Goal: Task Accomplishment & Management: Use online tool/utility

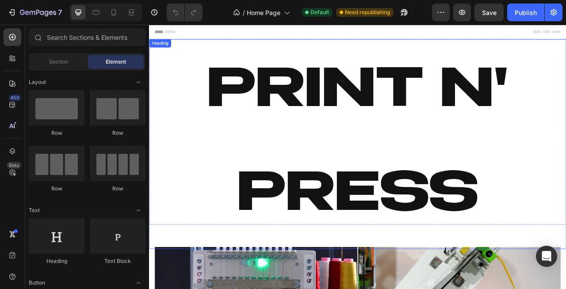
click at [322, 233] on h2 "Print N' Press" at bounding box center [414, 176] width 531 height 267
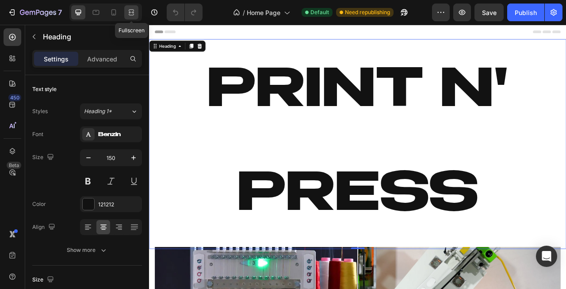
click at [131, 12] on icon at bounding box center [130, 12] width 3 height 2
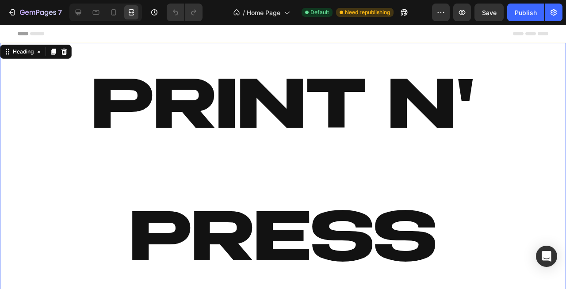
click at [214, 111] on h2 "Print N' Press" at bounding box center [283, 176] width 566 height 267
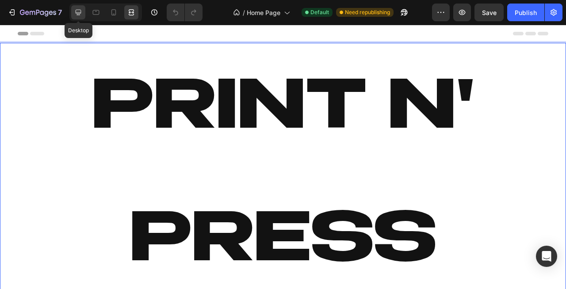
click at [83, 9] on div at bounding box center [78, 12] width 14 height 14
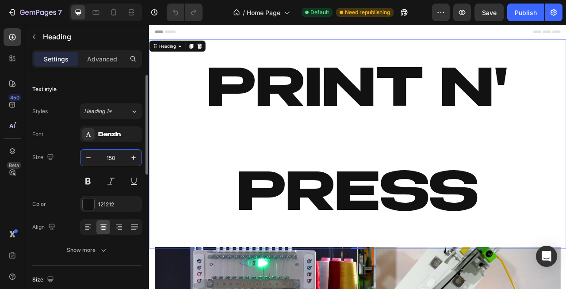
click at [119, 161] on input "150" at bounding box center [110, 158] width 29 height 16
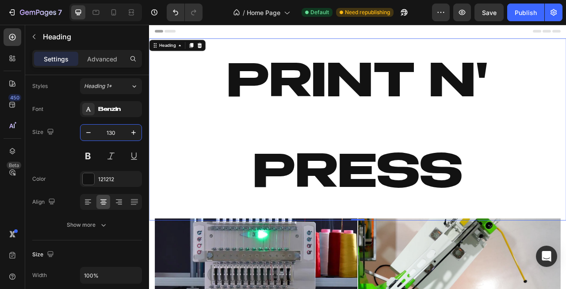
scroll to position [8, 0]
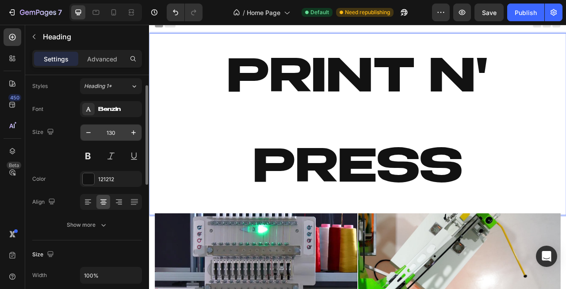
click at [116, 131] on input "130" at bounding box center [110, 133] width 29 height 16
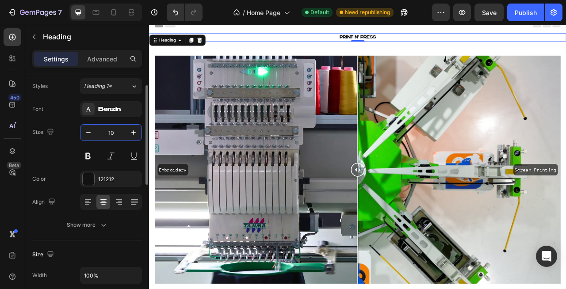
type input "1"
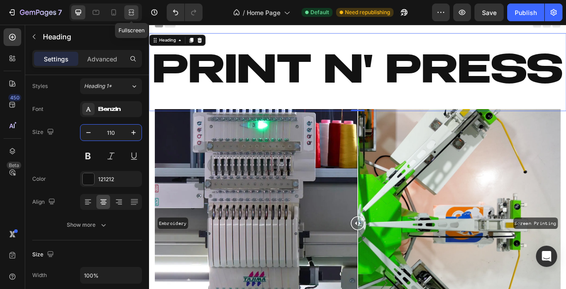
type input "110"
click at [126, 8] on div at bounding box center [131, 12] width 14 height 14
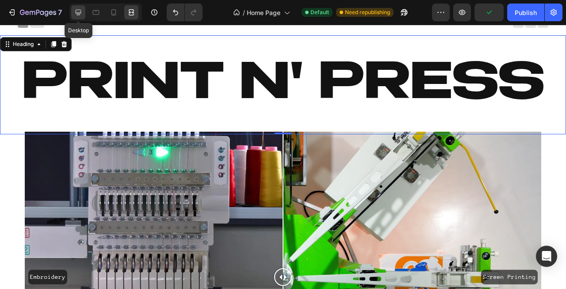
click at [78, 11] on icon at bounding box center [78, 12] width 9 height 9
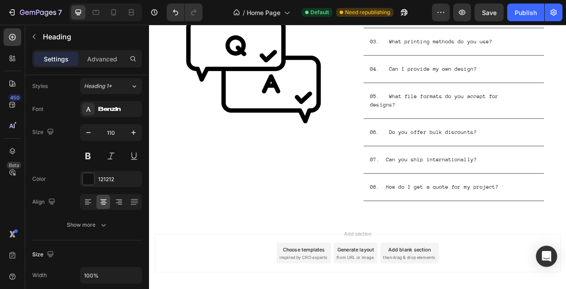
scroll to position [2824, 0]
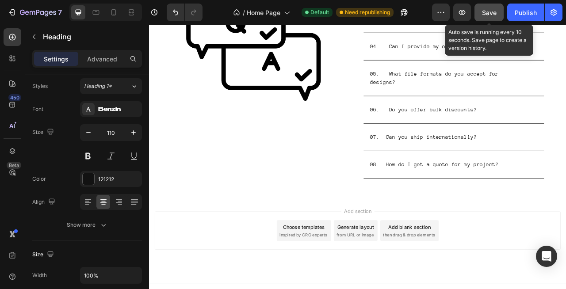
click at [486, 12] on span "Save" at bounding box center [489, 13] width 15 height 8
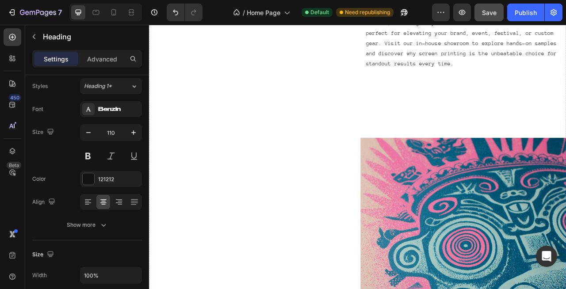
scroll to position [914, 0]
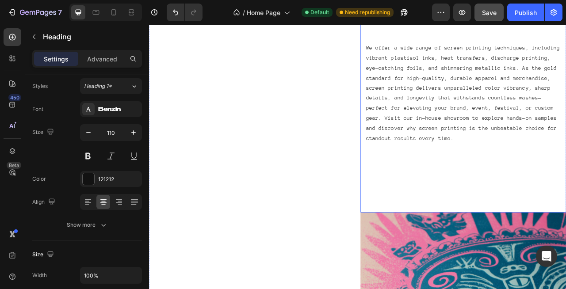
click at [502, 202] on div "We offer a wide range of screen printing techniques, including vibrant plastiso…" at bounding box center [549, 67] width 262 height 393
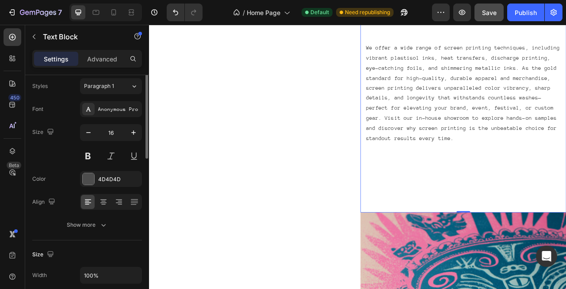
scroll to position [0, 0]
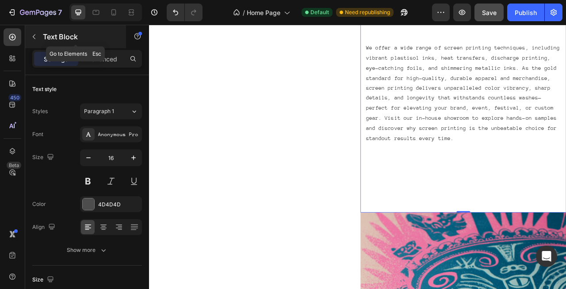
click at [31, 30] on button "button" at bounding box center [34, 37] width 14 height 14
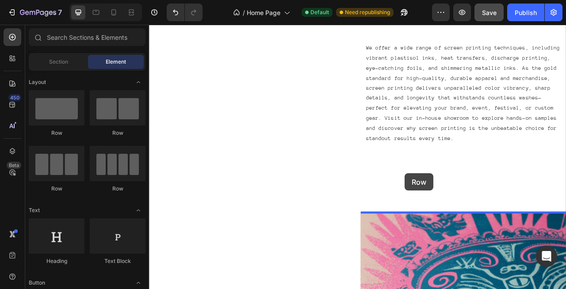
drag, startPoint x: 210, startPoint y: 143, endPoint x: 475, endPoint y: 214, distance: 275.0
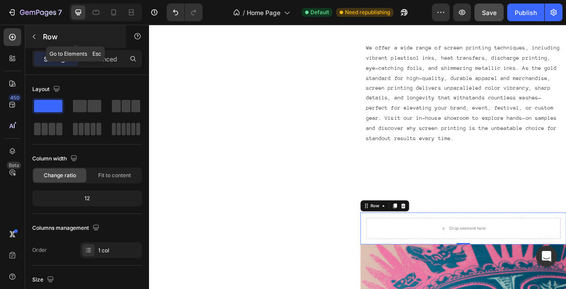
click at [33, 29] on div "Row" at bounding box center [75, 36] width 101 height 23
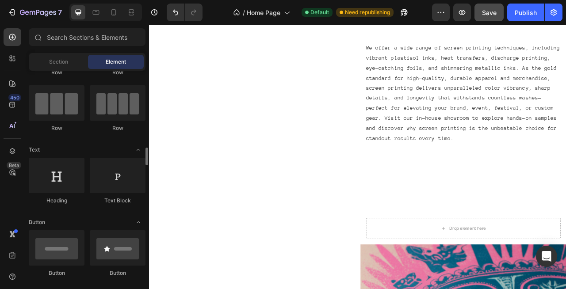
scroll to position [145, 0]
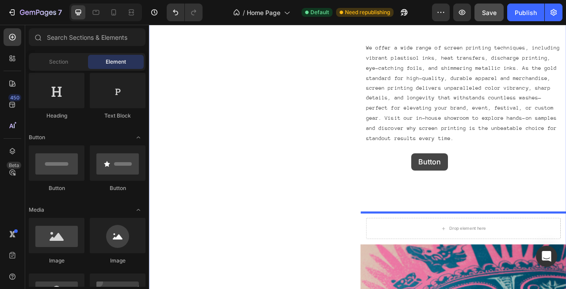
drag, startPoint x: 215, startPoint y: 186, endPoint x: 486, endPoint y: 188, distance: 271.5
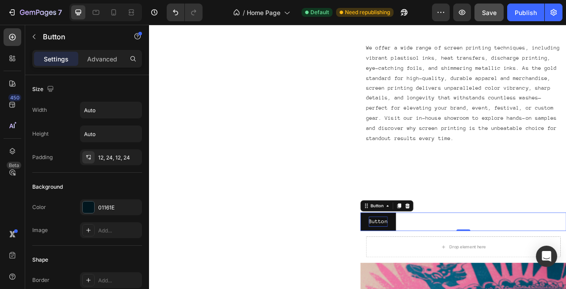
click at [448, 274] on p "Button" at bounding box center [441, 275] width 24 height 13
click at [418, 264] on button "Get" at bounding box center [434, 275] width 33 height 23
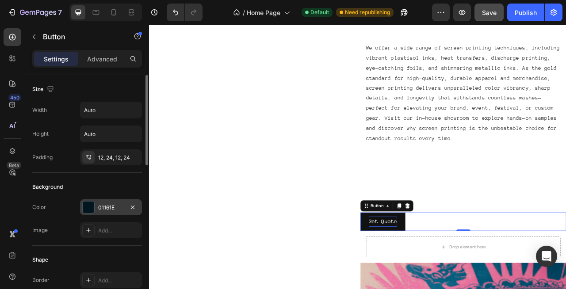
click at [92, 209] on div at bounding box center [88, 207] width 11 height 11
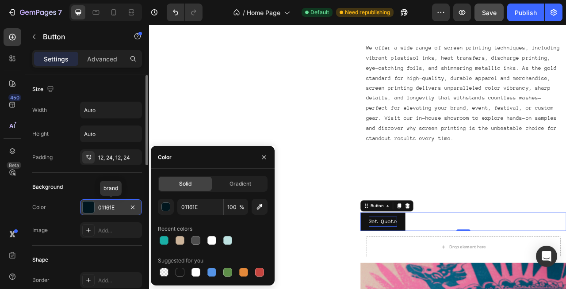
click at [109, 209] on div "01161E" at bounding box center [111, 208] width 26 height 8
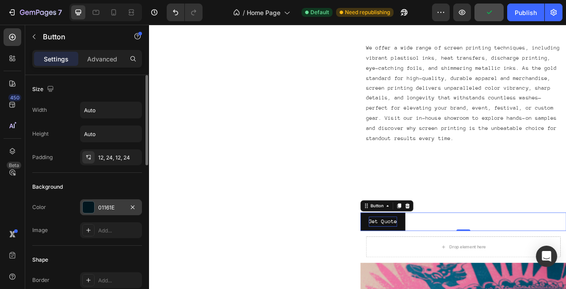
click at [92, 208] on div at bounding box center [88, 207] width 11 height 11
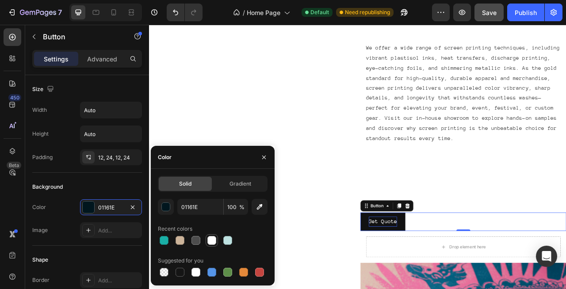
click at [210, 243] on div at bounding box center [211, 240] width 9 height 9
type input "FFFFFF"
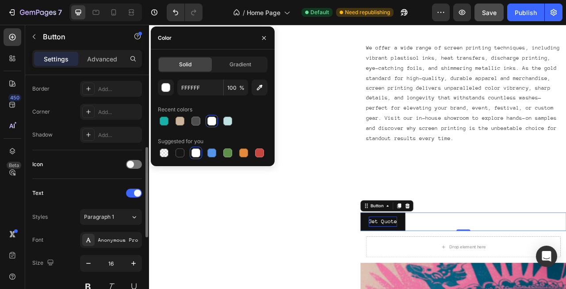
scroll to position [196, 0]
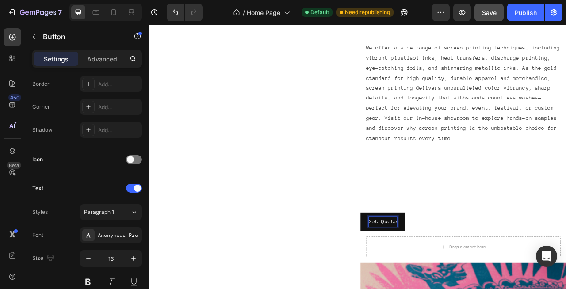
click at [454, 274] on p "Get Quote" at bounding box center [447, 275] width 36 height 13
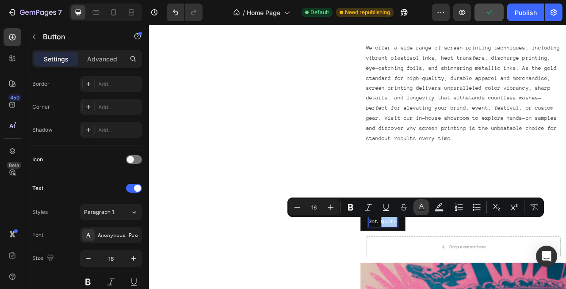
click at [423, 207] on icon "Editor contextual toolbar" at bounding box center [421, 207] width 9 height 9
type input "FFFFFF"
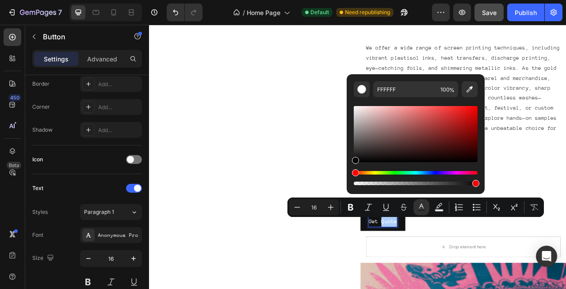
drag, startPoint x: 369, startPoint y: 156, endPoint x: 349, endPoint y: 164, distance: 21.6
click at [349, 164] on div "FFFFFF 100 %" at bounding box center [416, 130] width 138 height 113
type input "000000"
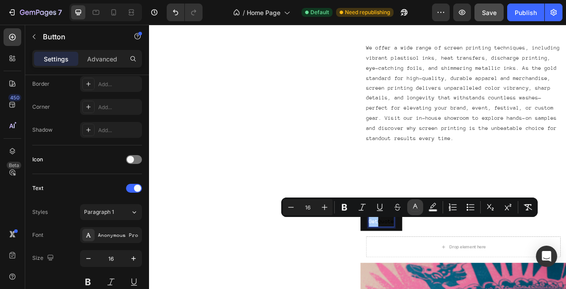
click at [415, 210] on rect "Editor contextual toolbar" at bounding box center [415, 211] width 8 height 2
type input "FFFFFF"
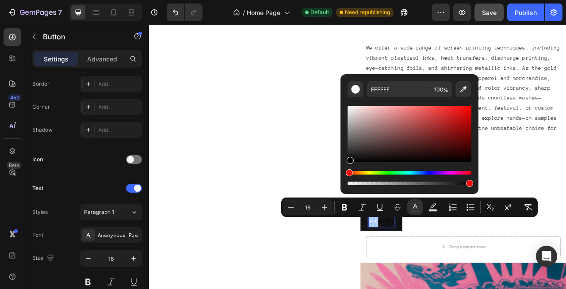
drag, startPoint x: 350, startPoint y: 111, endPoint x: 349, endPoint y: 183, distance: 72.5
click at [349, 183] on div "Editor contextual toolbar" at bounding box center [410, 145] width 124 height 83
type input "000000"
click at [566, 172] on p "We offer a wide range of screen printing techniques, including vibrant plastiso…" at bounding box center [549, 111] width 248 height 127
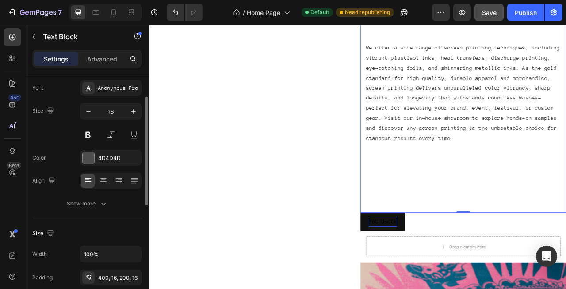
scroll to position [48, 0]
click at [91, 155] on div at bounding box center [88, 156] width 11 height 11
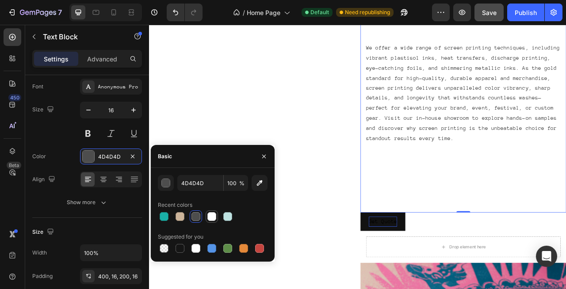
click at [211, 216] on div at bounding box center [211, 216] width 9 height 9
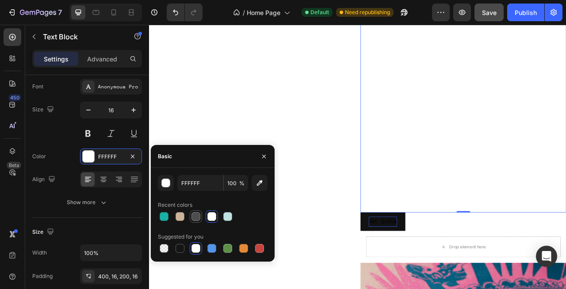
click at [197, 219] on div at bounding box center [195, 216] width 9 height 9
type input "4D4D4D"
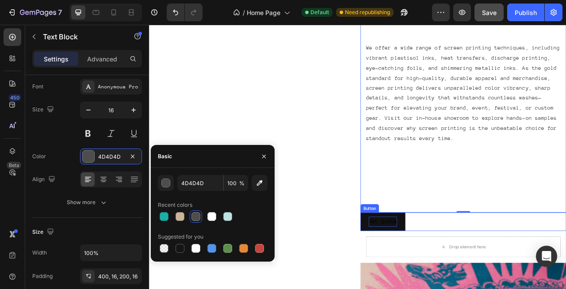
click at [452, 278] on span "Get Quote" at bounding box center [447, 275] width 36 height 8
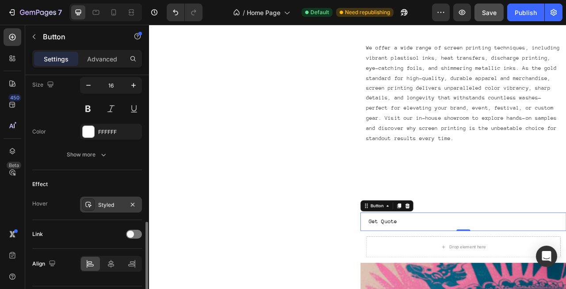
scroll to position [375, 0]
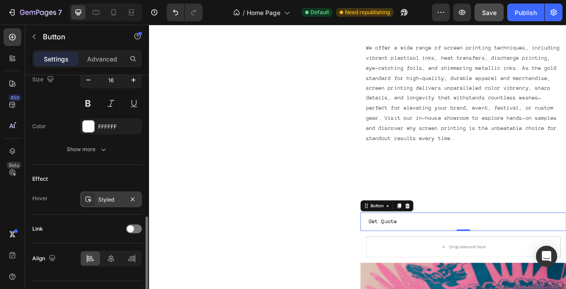
click at [107, 199] on div "Styled" at bounding box center [111, 200] width 26 height 8
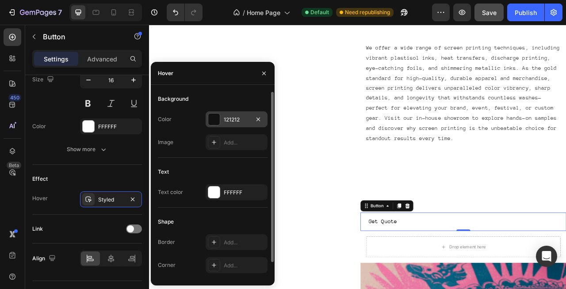
click at [215, 118] on div at bounding box center [213, 119] width 11 height 11
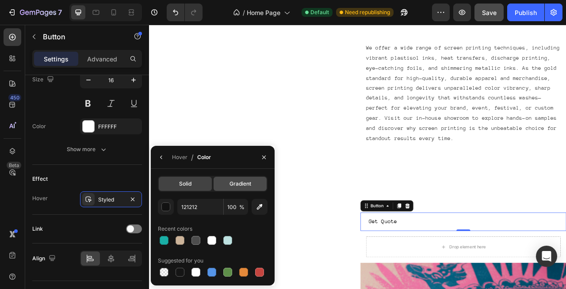
click at [229, 186] on div "Gradient" at bounding box center [240, 184] width 53 height 14
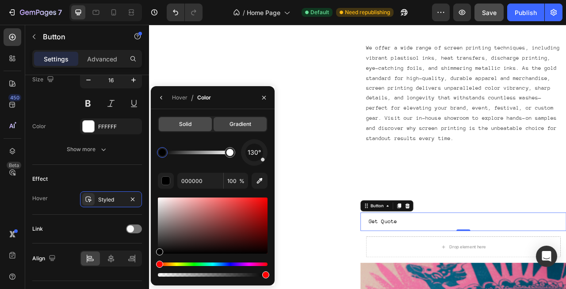
click at [185, 130] on div "Solid" at bounding box center [185, 124] width 53 height 14
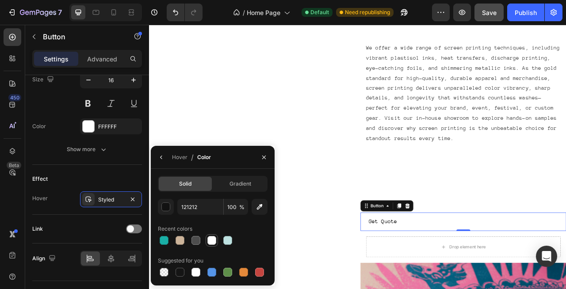
click at [215, 242] on div at bounding box center [211, 240] width 9 height 9
type input "FFFFFF"
click at [161, 155] on icon "button" at bounding box center [161, 157] width 7 height 7
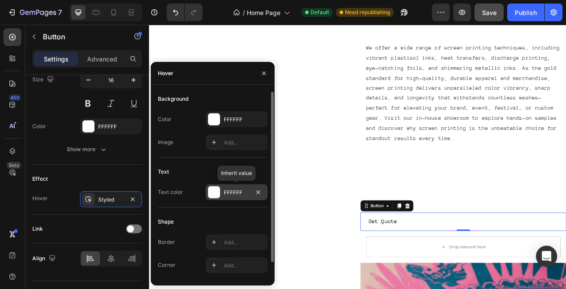
click at [214, 193] on div at bounding box center [213, 192] width 11 height 11
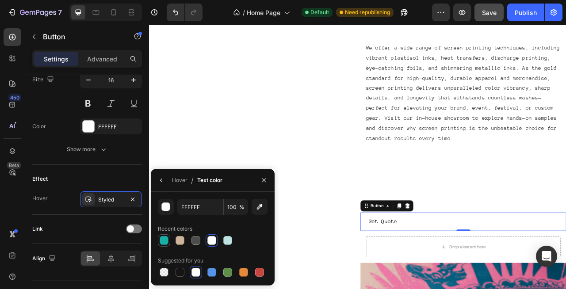
click at [166, 239] on div at bounding box center [164, 240] width 9 height 9
click at [158, 182] on icon "button" at bounding box center [161, 180] width 7 height 7
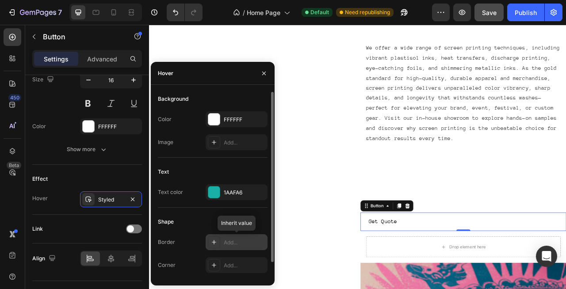
click at [228, 245] on div "Add..." at bounding box center [245, 243] width 42 height 8
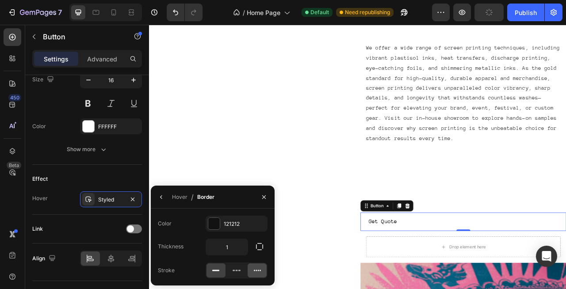
click at [252, 270] on div at bounding box center [257, 271] width 19 height 14
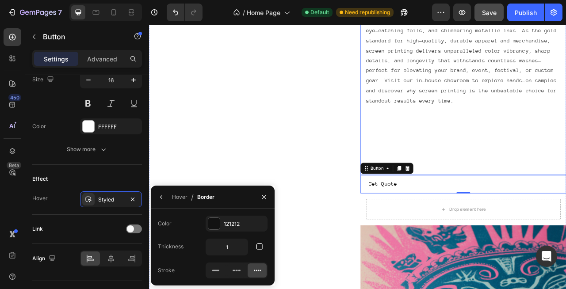
scroll to position [963, 0]
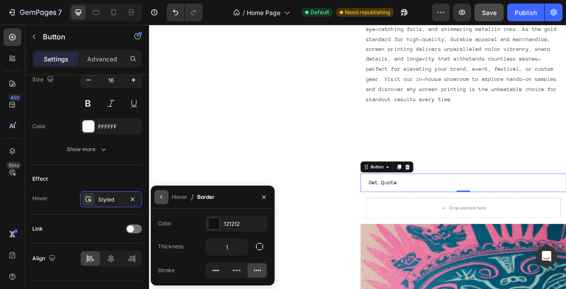
click at [165, 199] on icon "button" at bounding box center [161, 197] width 7 height 7
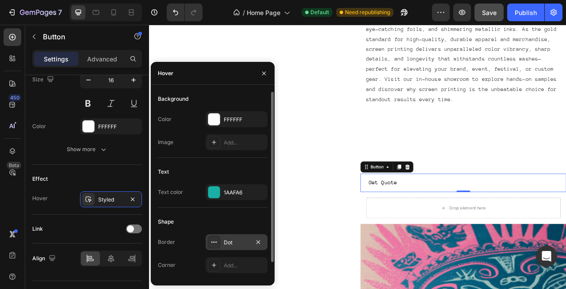
scroll to position [18, 0]
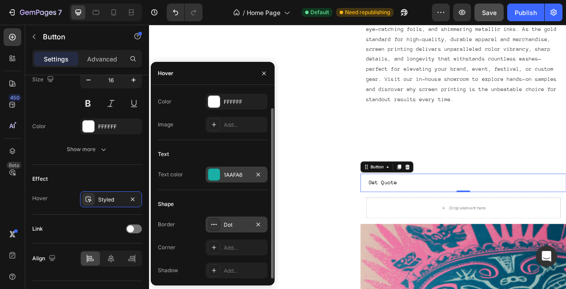
click at [214, 172] on div at bounding box center [213, 174] width 11 height 11
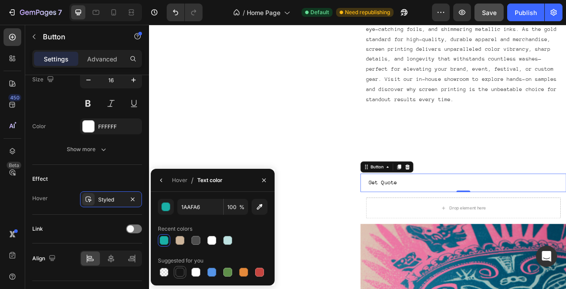
click at [180, 273] on div at bounding box center [180, 272] width 9 height 9
type input "151515"
click at [265, 180] on icon "button" at bounding box center [263, 180] width 7 height 7
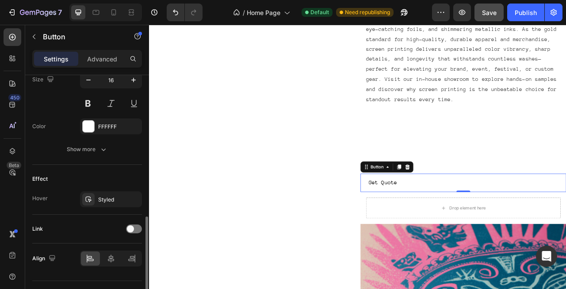
scroll to position [395, 0]
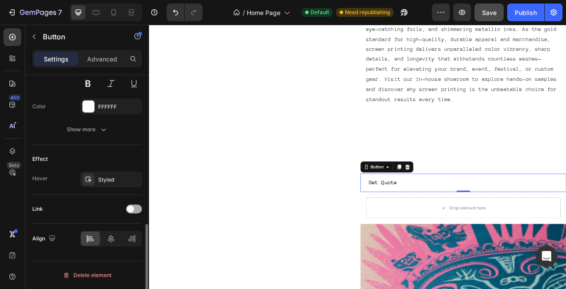
click at [133, 210] on span at bounding box center [130, 209] width 7 height 7
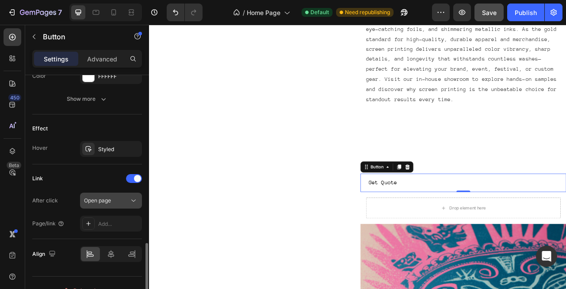
scroll to position [441, 0]
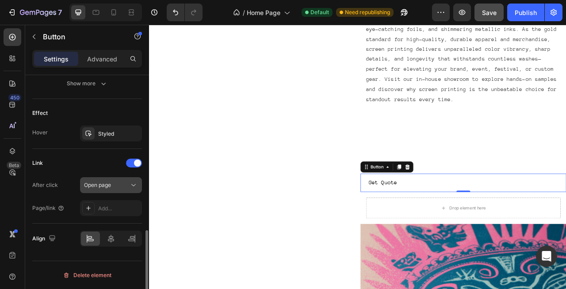
click at [107, 182] on span "Open page" at bounding box center [97, 185] width 27 height 7
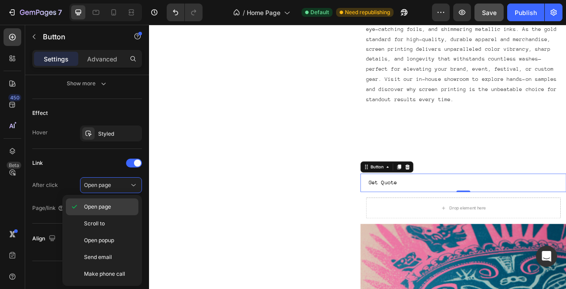
click at [101, 212] on div "Open page" at bounding box center [102, 207] width 73 height 17
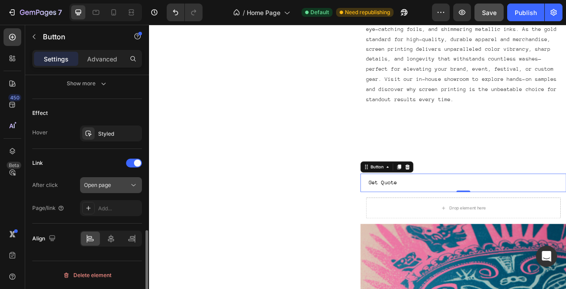
click at [107, 187] on span "Open page" at bounding box center [97, 185] width 27 height 7
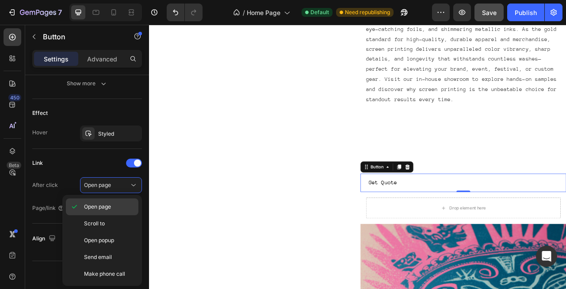
click at [103, 205] on span "Open page" at bounding box center [97, 207] width 27 height 8
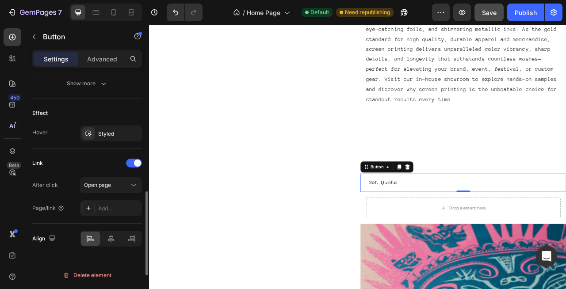
scroll to position [412, 0]
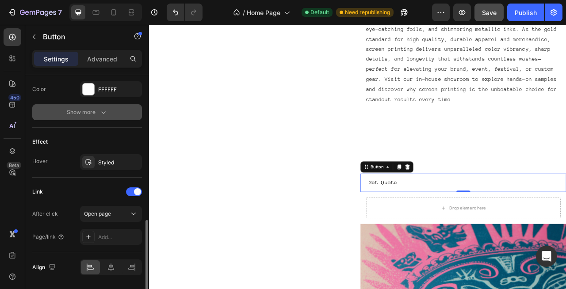
click at [100, 116] on icon "button" at bounding box center [103, 112] width 9 height 9
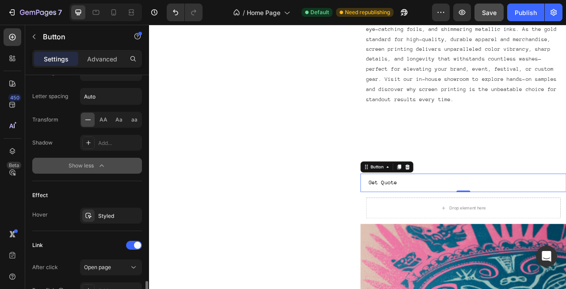
scroll to position [558, 0]
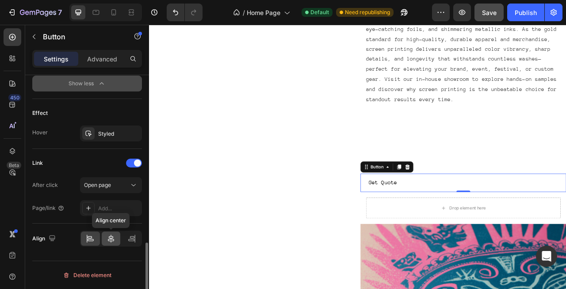
click at [110, 237] on icon at bounding box center [111, 238] width 9 height 9
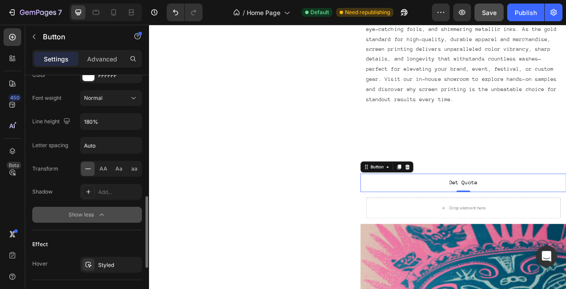
scroll to position [398, 0]
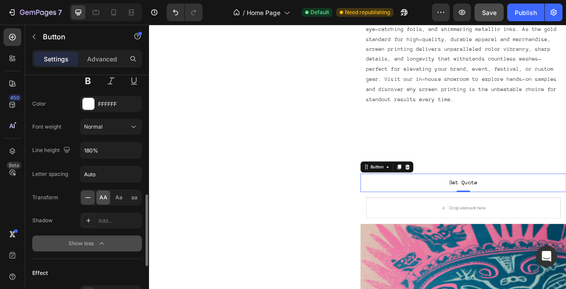
click at [103, 200] on span "AA" at bounding box center [104, 198] width 8 height 8
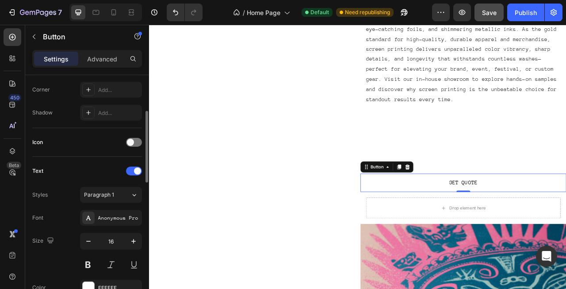
scroll to position [192, 0]
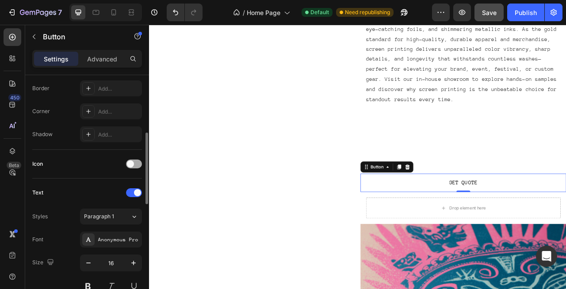
click at [134, 162] on div at bounding box center [134, 164] width 16 height 9
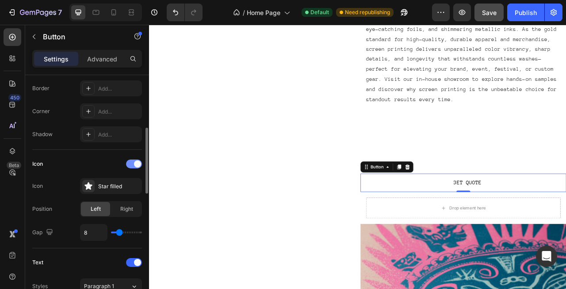
click at [134, 163] on span at bounding box center [137, 164] width 7 height 7
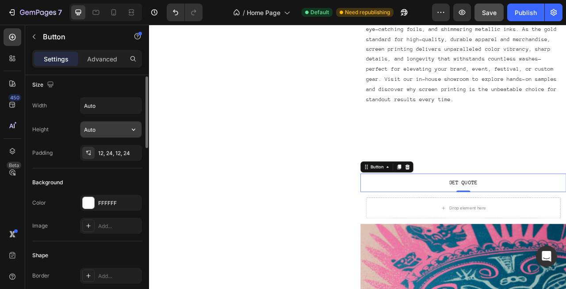
scroll to position [0, 0]
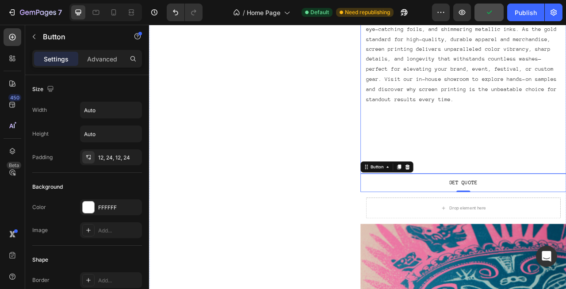
click at [560, 177] on div "We offer a wide range of screen printing techniques, including vibrant plastiso…" at bounding box center [549, 17] width 262 height 393
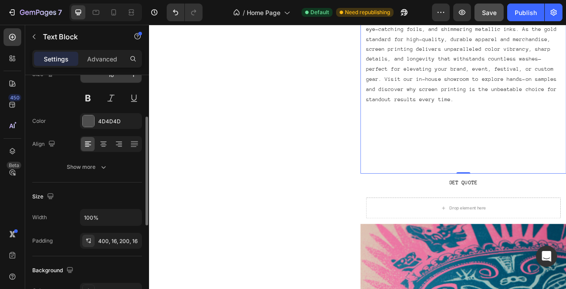
scroll to position [86, 0]
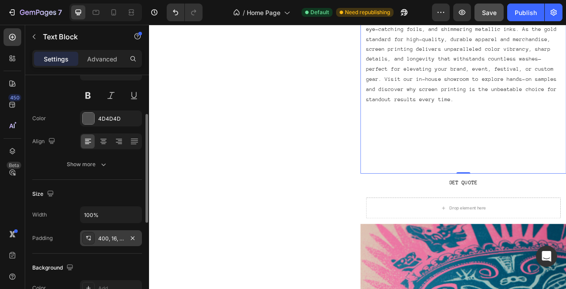
click at [117, 240] on div "400, 16, 200, 16" at bounding box center [111, 239] width 26 height 8
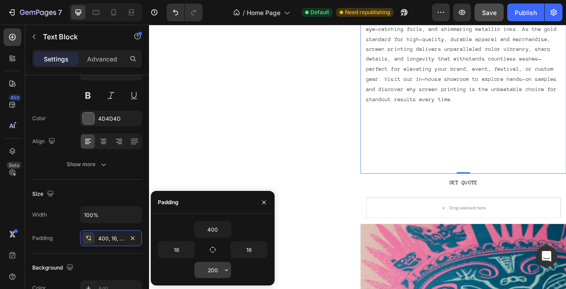
click at [218, 266] on input "200" at bounding box center [213, 270] width 36 height 16
type input "50"
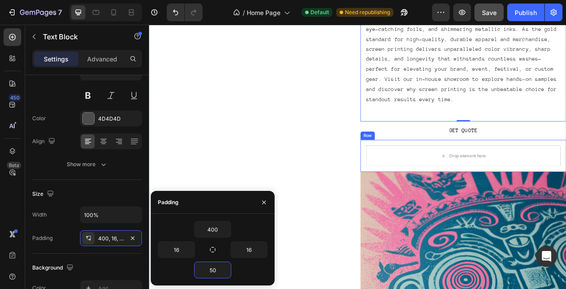
click at [487, 176] on div "Drop element here Row" at bounding box center [549, 191] width 262 height 41
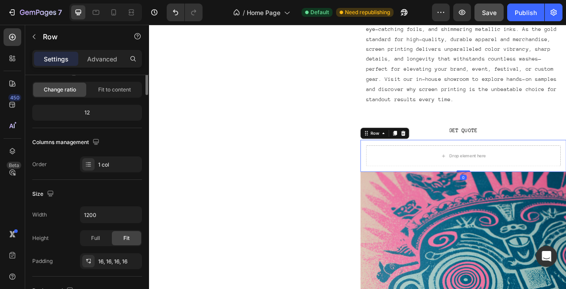
scroll to position [0, 0]
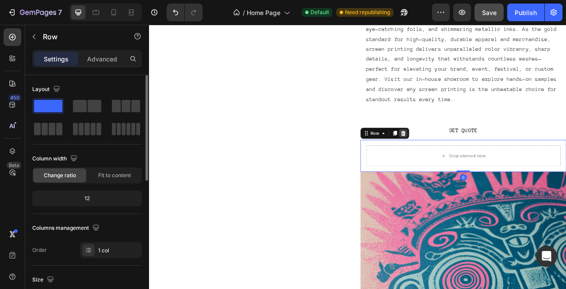
click at [471, 162] on icon at bounding box center [472, 162] width 7 height 7
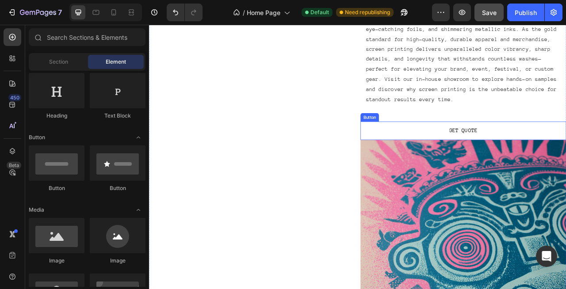
click at [508, 158] on div "Get Quote Button" at bounding box center [549, 159] width 262 height 23
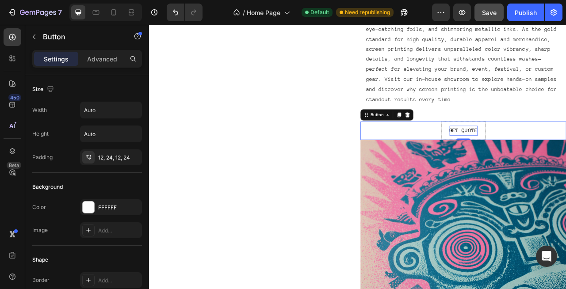
click at [528, 160] on button "Get Quote" at bounding box center [548, 159] width 57 height 23
click at [506, 161] on div "Get Quote Button 0" at bounding box center [549, 159] width 262 height 23
click at [99, 159] on div "12, 24, 12, 24" at bounding box center [111, 158] width 26 height 8
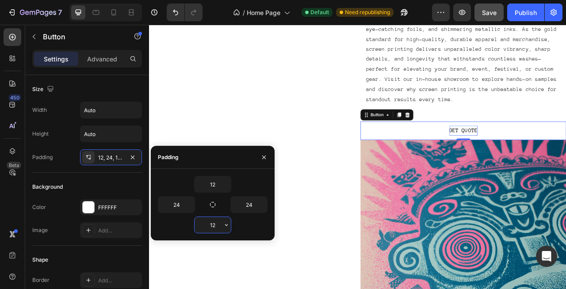
click at [218, 227] on input "12" at bounding box center [213, 225] width 36 height 16
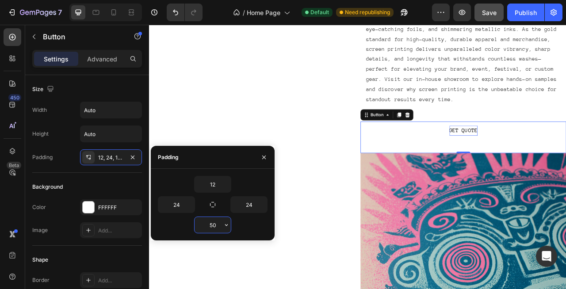
type input "5"
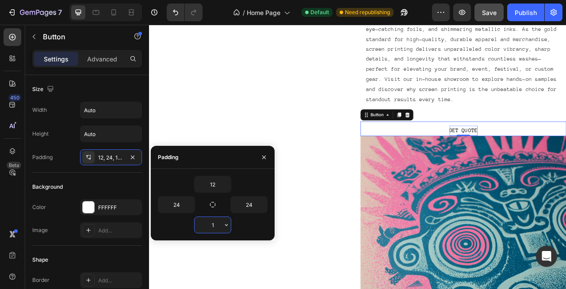
type input "12"
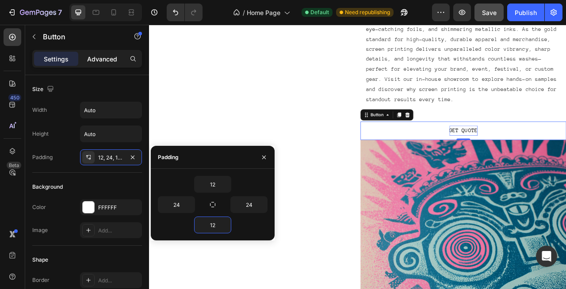
click at [100, 61] on p "Advanced" at bounding box center [102, 58] width 30 height 9
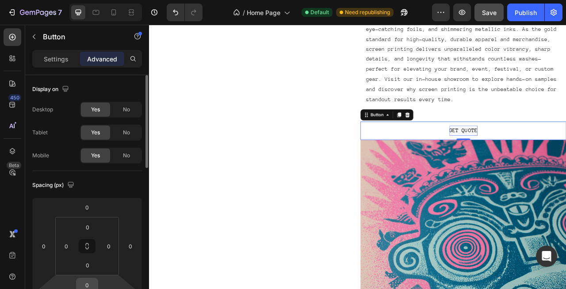
click at [89, 289] on input "0" at bounding box center [87, 285] width 18 height 13
click at [89, 287] on div "Auto" at bounding box center [106, 282] width 55 height 13
click at [90, 283] on input "number" at bounding box center [87, 285] width 18 height 13
type input "50"
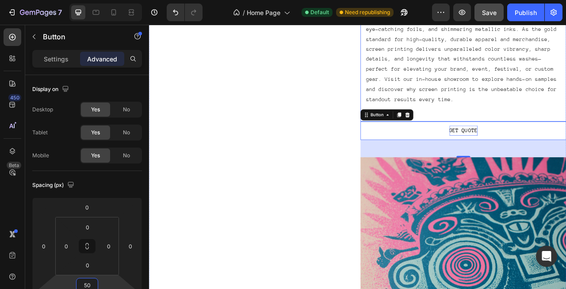
click at [566, 122] on p "We offer a wide range of screen printing techniques, including vibrant plastiso…" at bounding box center [549, 61] width 248 height 127
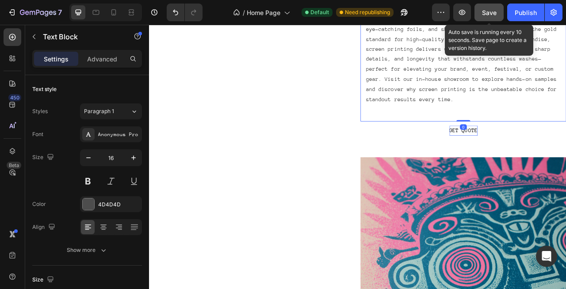
click at [488, 9] on span "Save" at bounding box center [489, 13] width 15 height 8
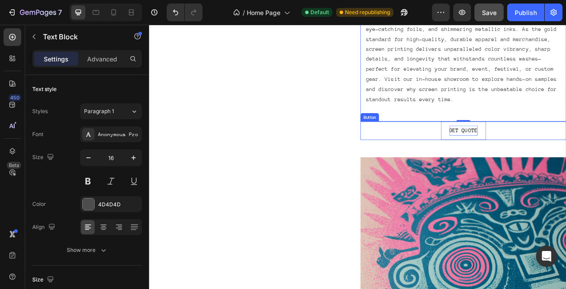
click at [524, 153] on button "Get Quote" at bounding box center [548, 159] width 57 height 23
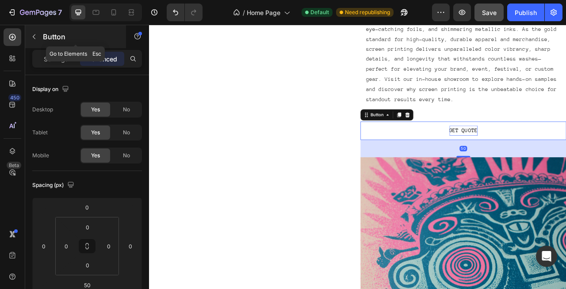
click at [36, 37] on icon "button" at bounding box center [34, 36] width 7 height 7
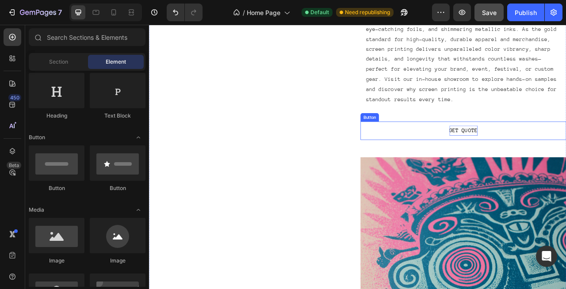
click at [555, 161] on span "Get Quote" at bounding box center [549, 159] width 36 height 8
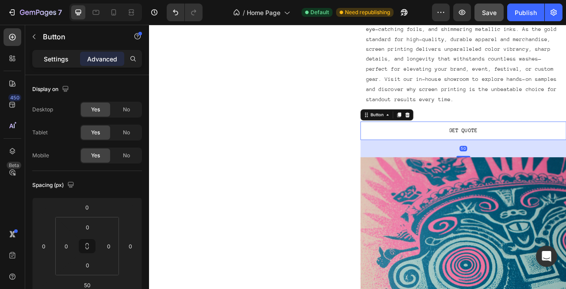
click at [47, 61] on p "Settings" at bounding box center [56, 58] width 25 height 9
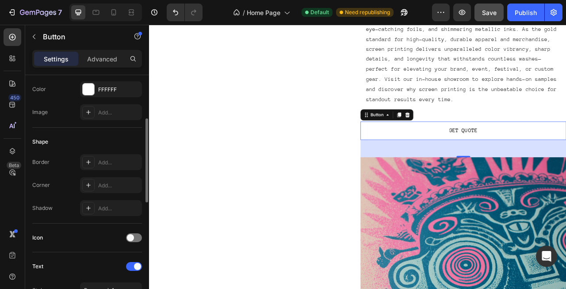
scroll to position [119, 0]
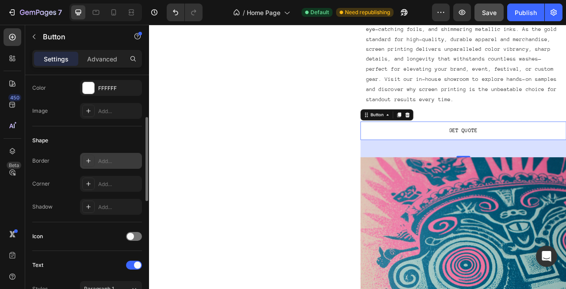
click at [101, 163] on div "Add..." at bounding box center [119, 161] width 42 height 8
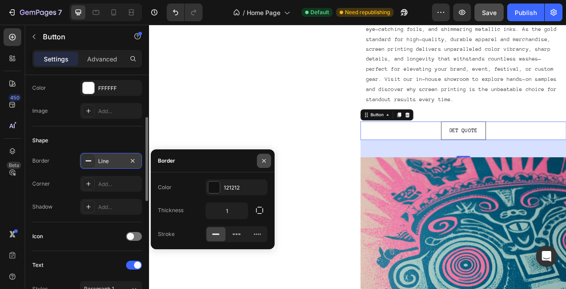
click at [262, 159] on icon "button" at bounding box center [264, 161] width 4 height 4
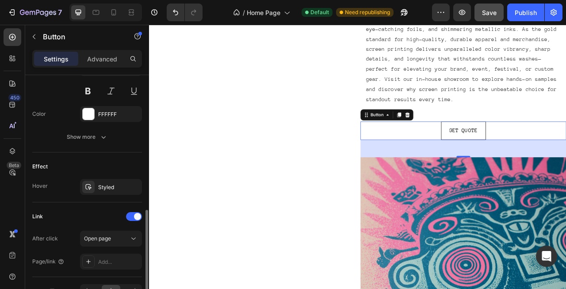
scroll to position [384, 0]
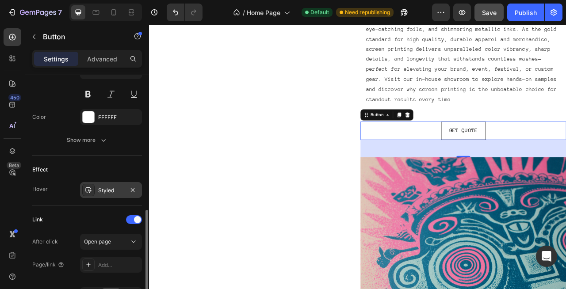
click at [111, 188] on div "Styled" at bounding box center [111, 191] width 26 height 8
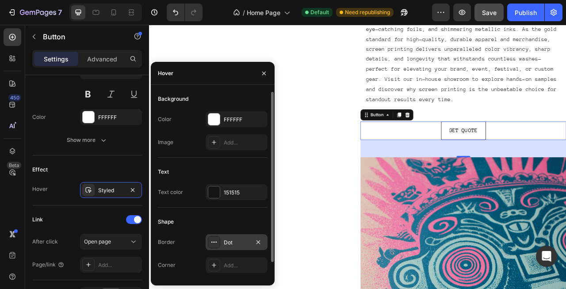
click at [225, 246] on div "Dot" at bounding box center [237, 243] width 26 height 8
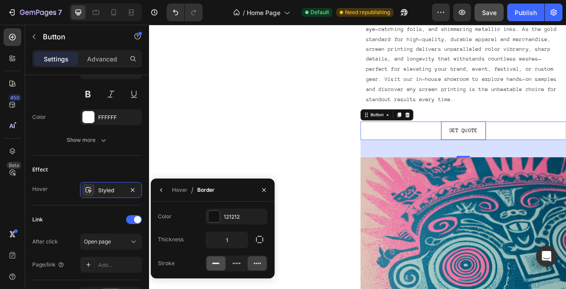
click at [217, 263] on rect at bounding box center [215, 263] width 7 height 1
click at [217, 216] on div at bounding box center [213, 216] width 11 height 11
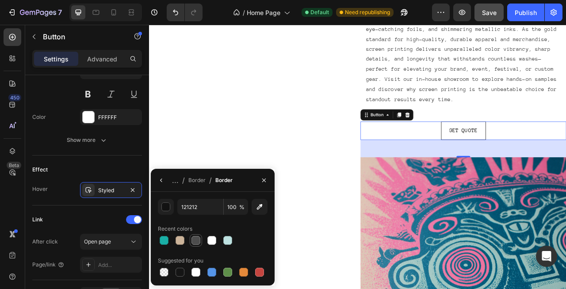
click at [199, 241] on div at bounding box center [195, 240] width 9 height 9
click at [207, 240] on div at bounding box center [211, 240] width 9 height 9
click at [166, 241] on div at bounding box center [164, 240] width 9 height 9
click at [168, 210] on div "button" at bounding box center [166, 207] width 9 height 9
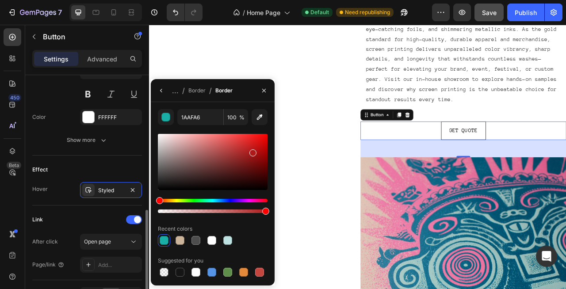
drag, startPoint x: 166, startPoint y: 199, endPoint x: 127, endPoint y: 202, distance: 39.4
click at [127, 202] on div "450 Beta Sections(18) Elements(83) Section Element Hero Section Product Detail …" at bounding box center [74, 157] width 149 height 264
drag, startPoint x: 402, startPoint y: 184, endPoint x: 316, endPoint y: 150, distance: 92.1
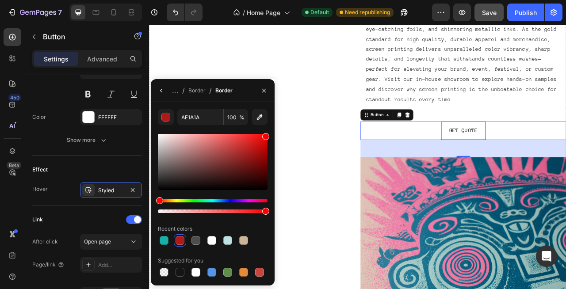
type input "F90000"
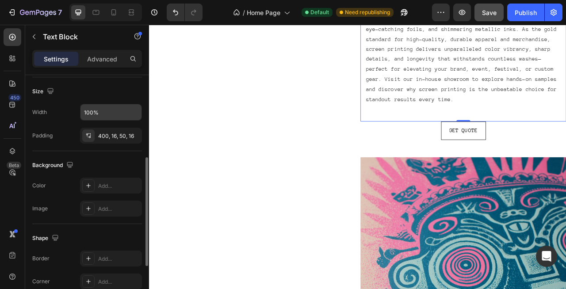
scroll to position [189, 0]
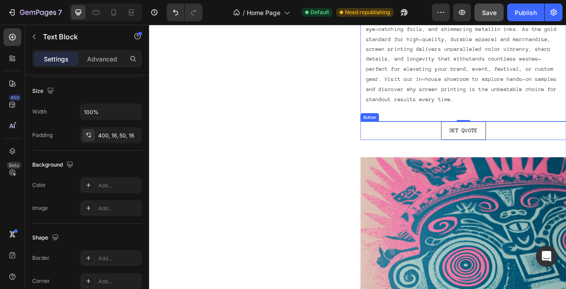
click at [511, 161] on div "Get Quote Button" at bounding box center [549, 159] width 262 height 23
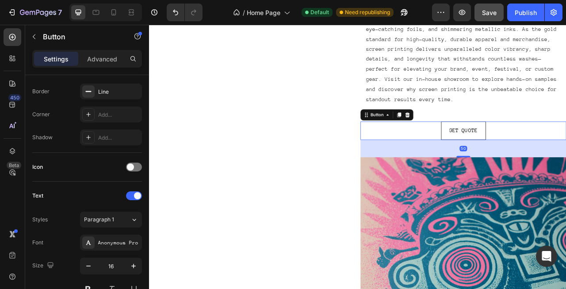
scroll to position [0, 0]
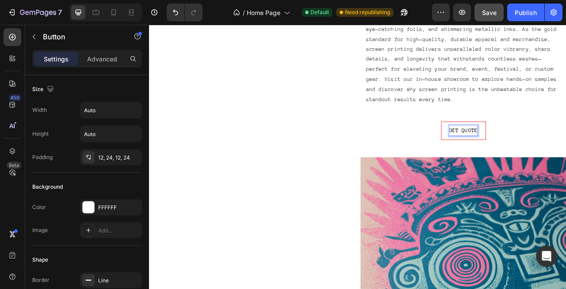
click at [526, 164] on button "Get Quote" at bounding box center [548, 159] width 57 height 23
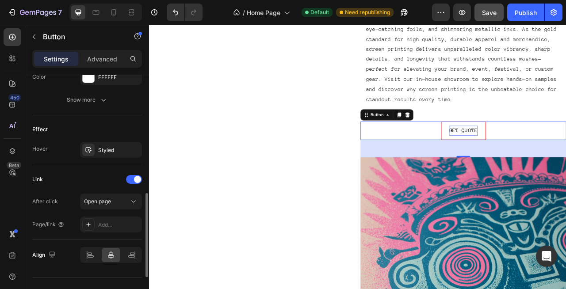
scroll to position [441, 0]
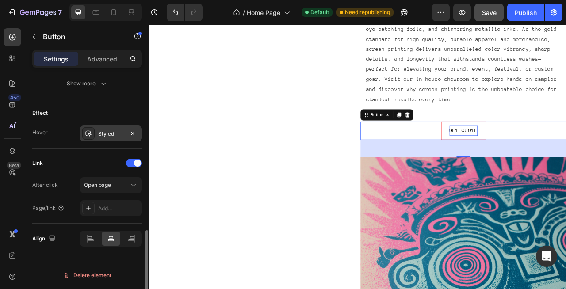
click at [103, 127] on div "Styled" at bounding box center [111, 134] width 62 height 16
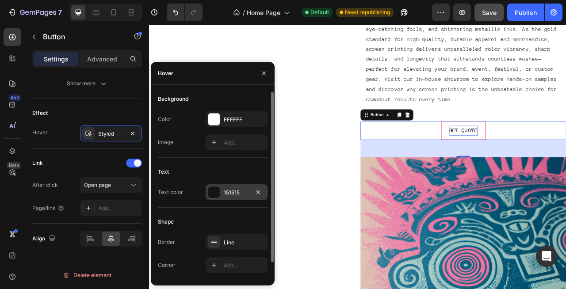
click at [215, 191] on div at bounding box center [213, 192] width 11 height 11
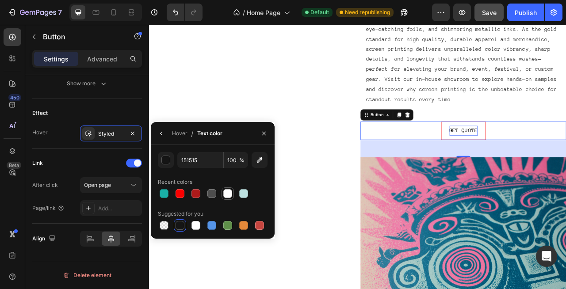
click at [230, 191] on div at bounding box center [227, 193] width 9 height 9
type input "FFFFFF"
click at [159, 134] on icon "button" at bounding box center [161, 133] width 7 height 7
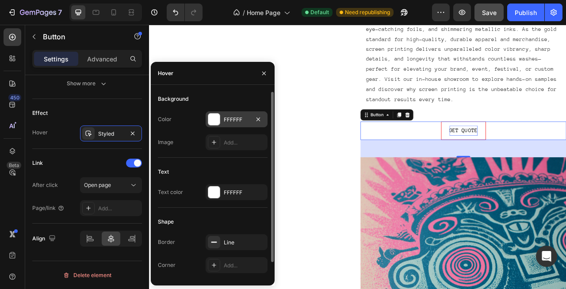
click at [225, 112] on div "FFFFFF" at bounding box center [237, 119] width 62 height 16
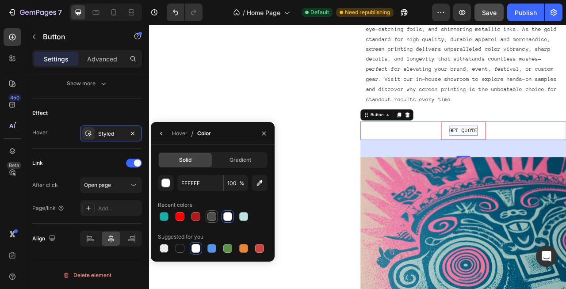
click at [214, 216] on div at bounding box center [211, 216] width 9 height 9
type input "4D4D4D"
click at [162, 137] on button "button" at bounding box center [161, 133] width 14 height 14
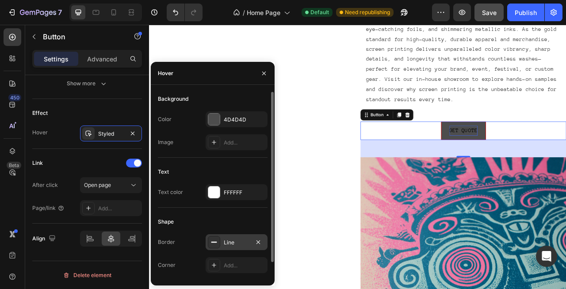
click at [212, 244] on icon at bounding box center [213, 242] width 7 height 7
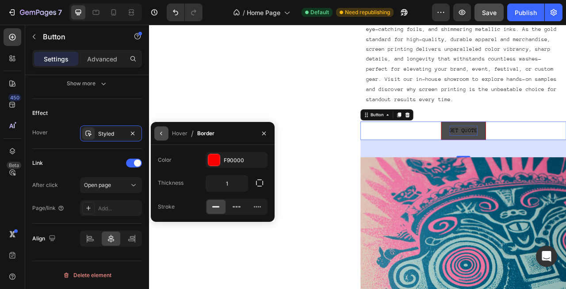
click at [165, 134] on button "button" at bounding box center [161, 133] width 14 height 14
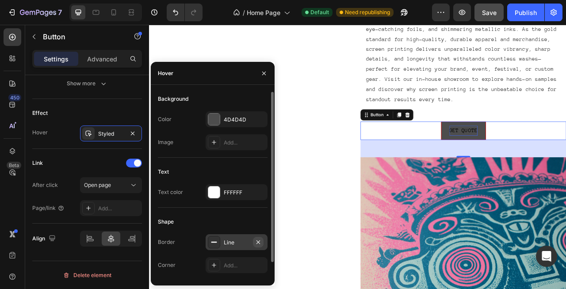
click at [260, 243] on icon "button" at bounding box center [258, 242] width 4 height 4
click at [215, 197] on div at bounding box center [213, 192] width 11 height 11
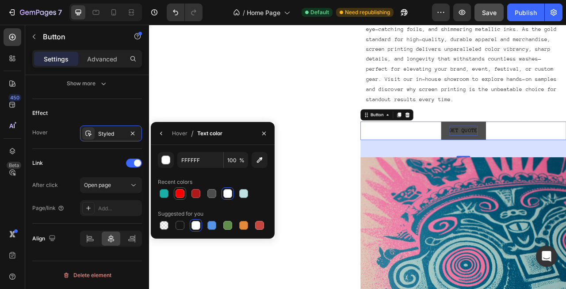
click at [177, 193] on div at bounding box center [180, 193] width 9 height 9
click at [226, 193] on div at bounding box center [227, 193] width 9 height 9
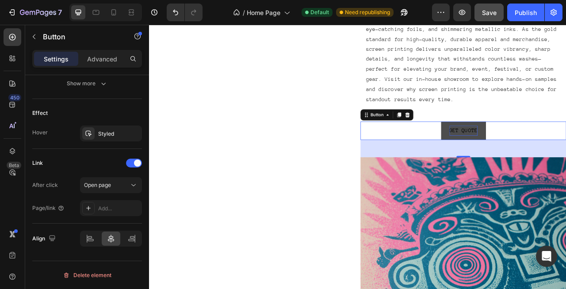
click at [547, 166] on button "Get Quote" at bounding box center [548, 159] width 57 height 23
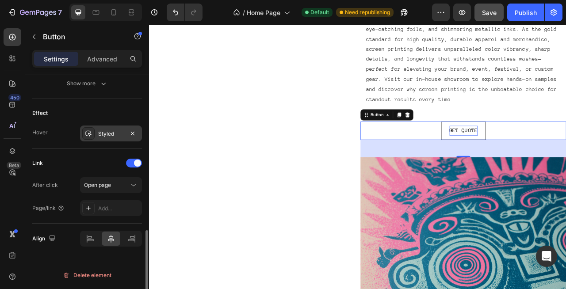
click at [105, 138] on div "Styled" at bounding box center [111, 134] width 62 height 16
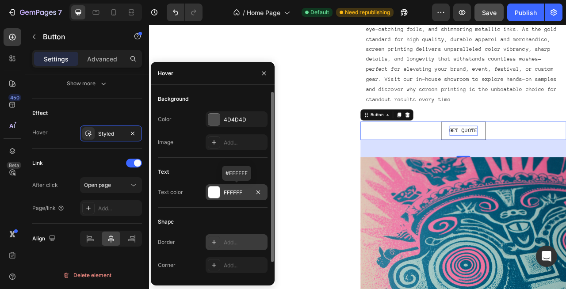
click at [217, 194] on div at bounding box center [213, 192] width 11 height 11
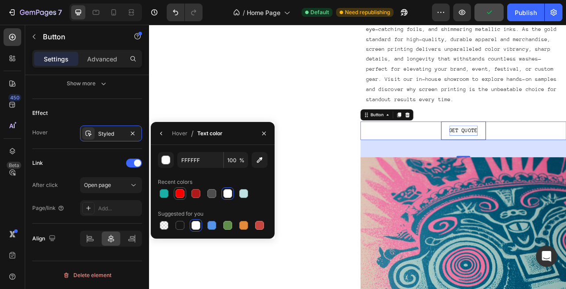
click at [179, 194] on div at bounding box center [180, 193] width 9 height 9
click at [199, 225] on div at bounding box center [195, 225] width 9 height 9
type input "FFFFFF"
click at [197, 225] on div at bounding box center [195, 225] width 9 height 9
click at [262, 134] on icon "button" at bounding box center [263, 133] width 7 height 7
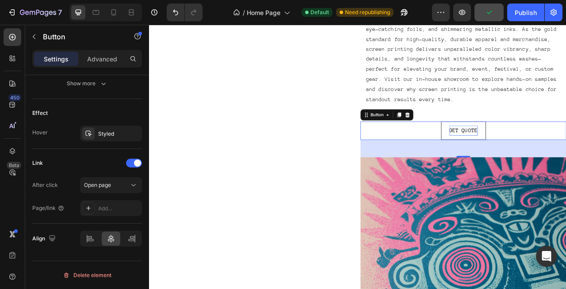
click at [485, 161] on div "Get Quote Button 50" at bounding box center [549, 159] width 262 height 23
click at [529, 161] on button "Get Quote" at bounding box center [548, 159] width 57 height 23
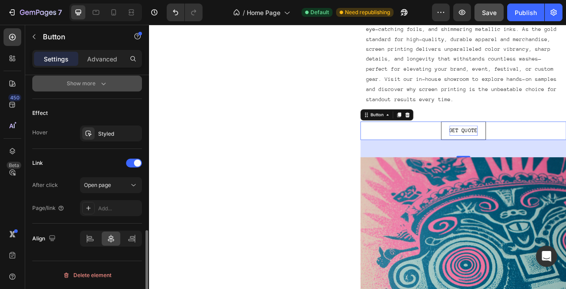
click at [92, 85] on div "Show more" at bounding box center [87, 83] width 41 height 9
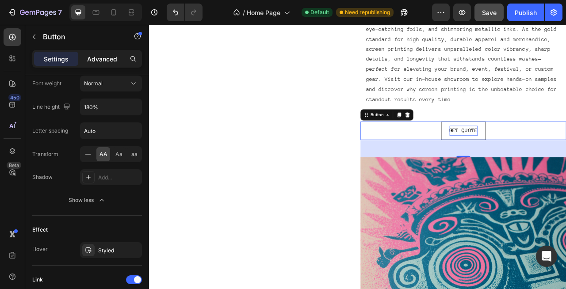
click at [96, 54] on div "Advanced" at bounding box center [102, 59] width 44 height 14
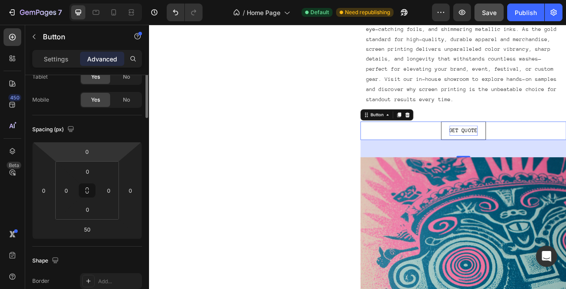
scroll to position [0, 0]
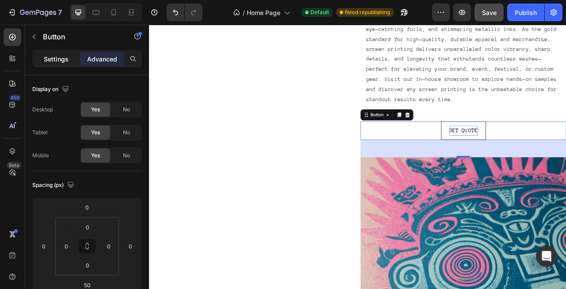
click at [70, 55] on div "Settings" at bounding box center [56, 59] width 44 height 14
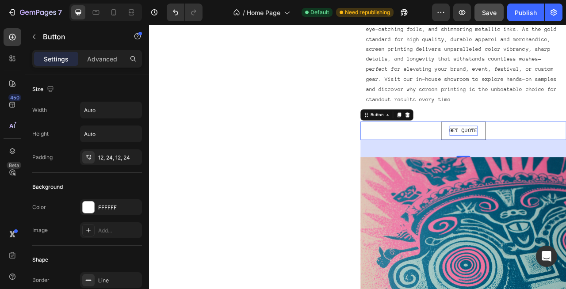
click at [499, 158] on div "Get Quote Button 50" at bounding box center [549, 159] width 262 height 23
click at [479, 158] on div "Get Quote Button 50" at bounding box center [549, 159] width 262 height 23
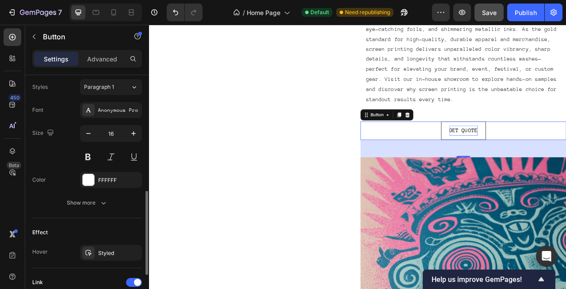
scroll to position [324, 0]
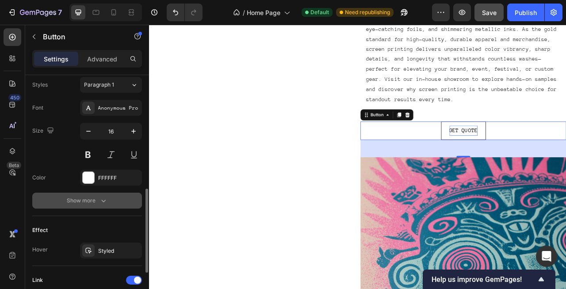
click at [82, 199] on div "Show more" at bounding box center [87, 200] width 41 height 9
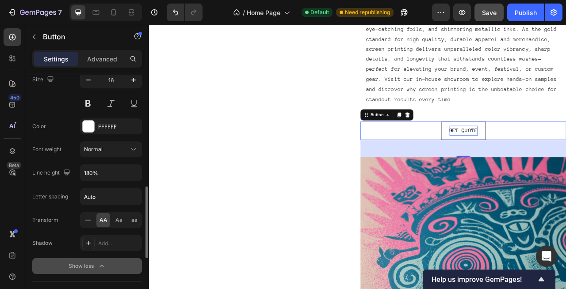
scroll to position [378, 0]
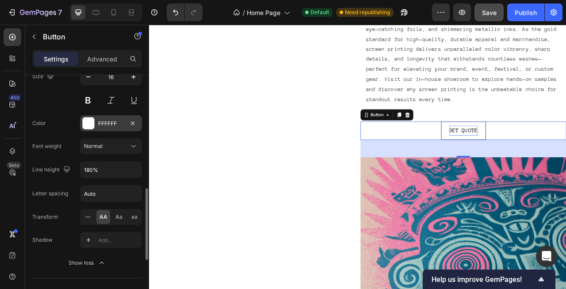
click at [90, 120] on div at bounding box center [88, 123] width 11 height 11
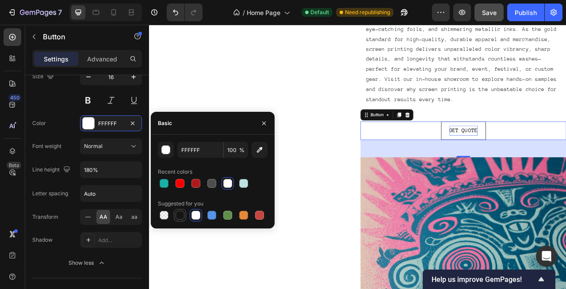
click at [183, 214] on div at bounding box center [180, 215] width 9 height 9
type input "151515"
click at [264, 122] on icon "button" at bounding box center [263, 123] width 7 height 7
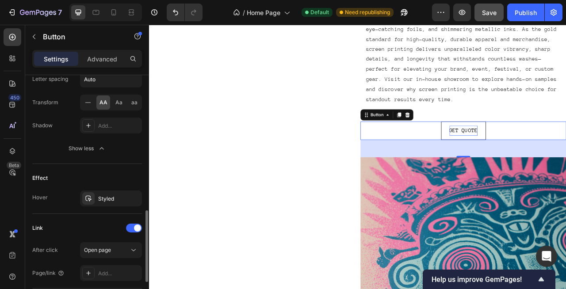
scroll to position [494, 0]
click at [105, 190] on div "Styled" at bounding box center [111, 197] width 62 height 16
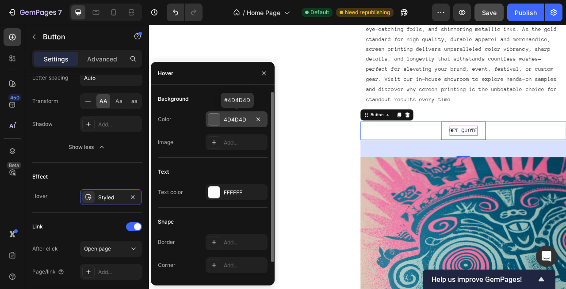
click at [219, 119] on div at bounding box center [213, 119] width 11 height 11
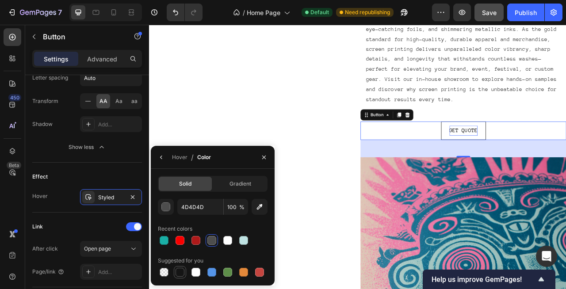
click at [180, 268] on div at bounding box center [180, 272] width 9 height 9
type input "151515"
click at [160, 158] on icon "button" at bounding box center [161, 157] width 7 height 7
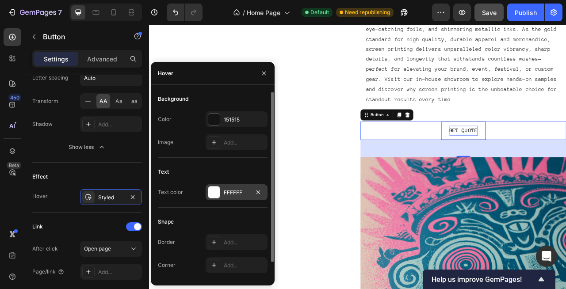
click at [231, 198] on div "FFFFFF" at bounding box center [237, 192] width 62 height 16
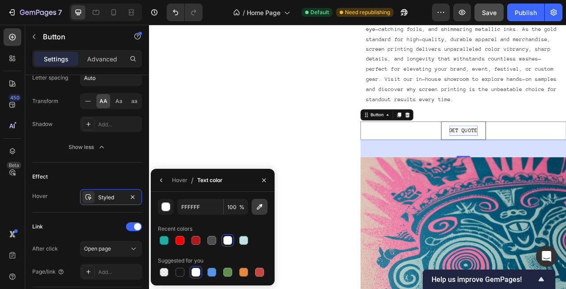
click at [261, 207] on icon "button" at bounding box center [259, 207] width 9 height 9
click at [227, 273] on div at bounding box center [227, 272] width 9 height 9
click at [194, 272] on div at bounding box center [195, 272] width 9 height 9
type input "FFFFFF"
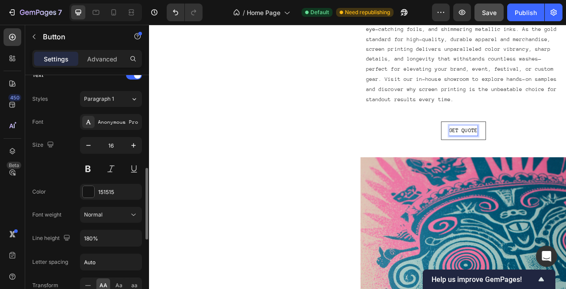
scroll to position [310, 0]
click at [101, 191] on div "151515" at bounding box center [111, 192] width 26 height 8
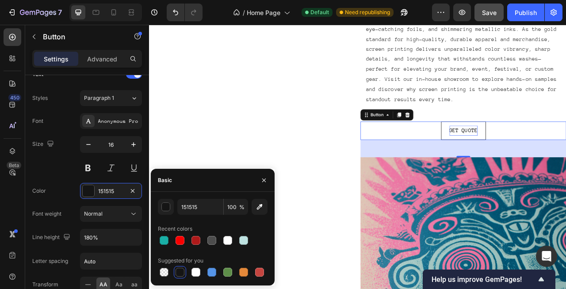
click at [180, 270] on div at bounding box center [180, 272] width 9 height 9
click at [177, 239] on div at bounding box center [180, 240] width 9 height 9
click at [195, 271] on div at bounding box center [195, 272] width 9 height 9
type input "FFFFFF"
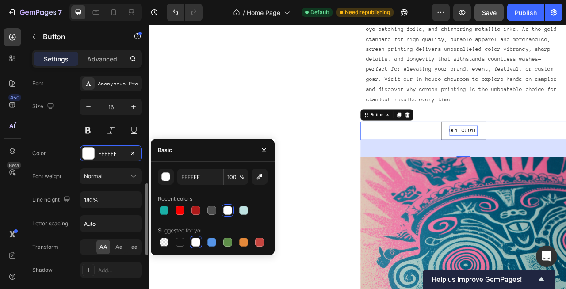
scroll to position [351, 0]
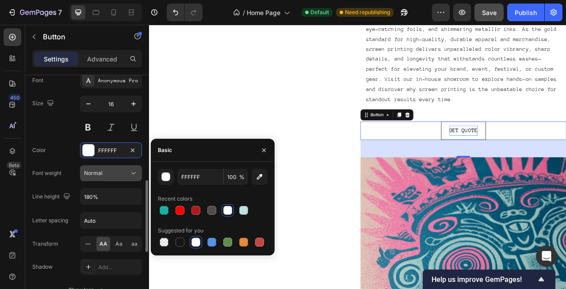
click at [112, 179] on button "Normal" at bounding box center [111, 173] width 62 height 16
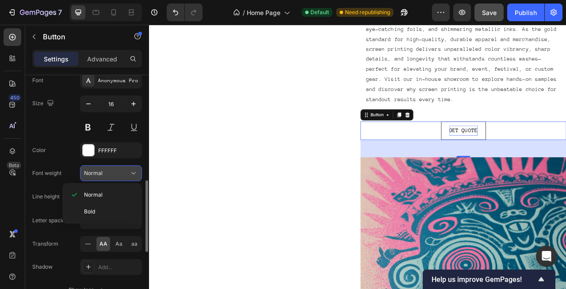
click at [100, 176] on span "Normal" at bounding box center [93, 173] width 19 height 7
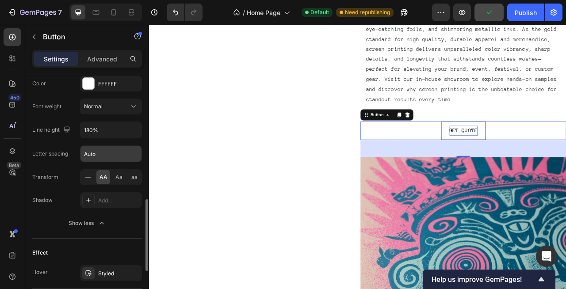
scroll to position [419, 0]
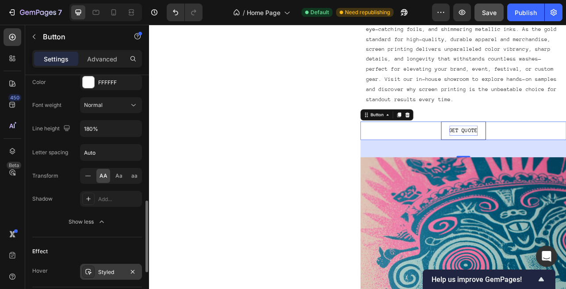
click at [104, 271] on div "Styled" at bounding box center [111, 272] width 26 height 8
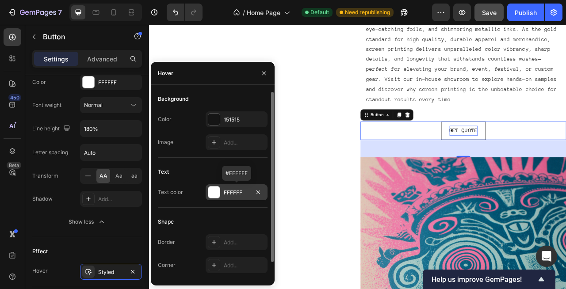
click at [226, 195] on div "FFFFFF" at bounding box center [237, 193] width 26 height 8
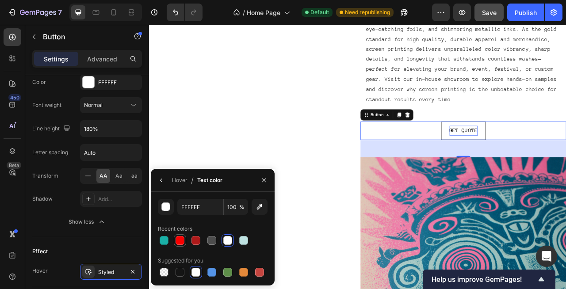
click at [181, 239] on div at bounding box center [180, 240] width 9 height 9
click at [227, 237] on div at bounding box center [227, 240] width 9 height 9
type input "FFFFFF"
click at [257, 181] on button "button" at bounding box center [264, 180] width 14 height 14
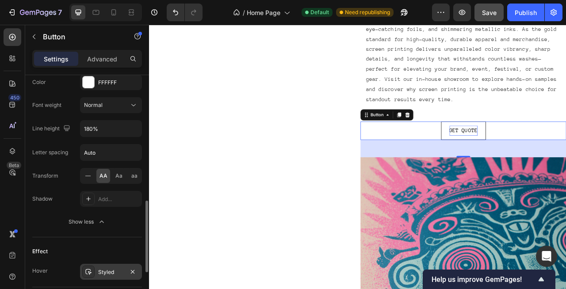
click at [108, 268] on div "Styled" at bounding box center [111, 272] width 26 height 8
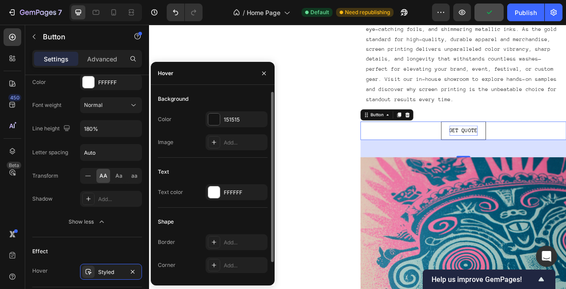
scroll to position [18, 0]
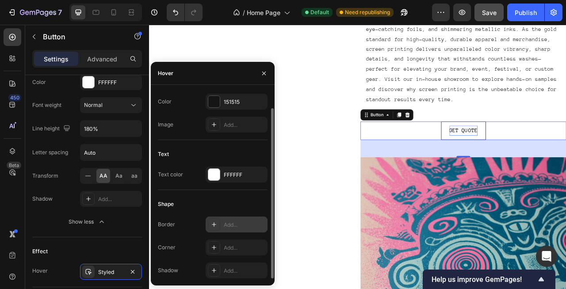
click at [235, 225] on div "Add..." at bounding box center [245, 225] width 42 height 8
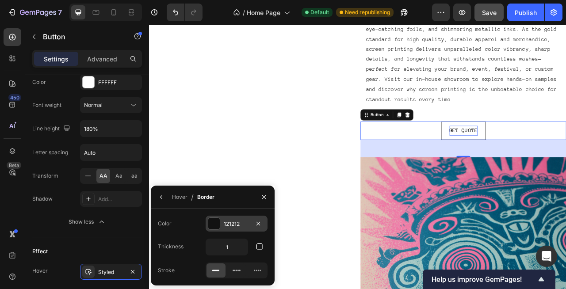
click at [216, 223] on div at bounding box center [213, 223] width 11 height 11
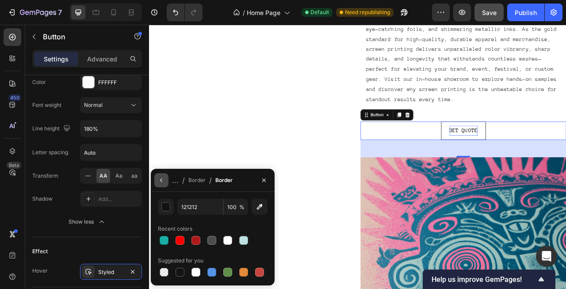
click at [160, 180] on icon "button" at bounding box center [161, 180] width 7 height 7
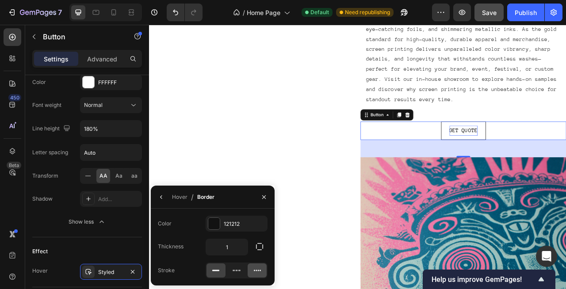
click at [256, 273] on icon at bounding box center [257, 270] width 9 height 9
click at [161, 196] on icon "button" at bounding box center [161, 197] width 2 height 4
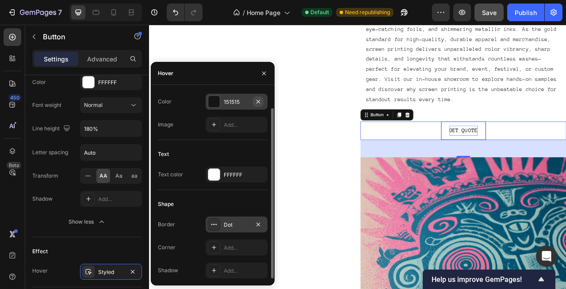
click at [255, 104] on icon "button" at bounding box center [258, 101] width 7 height 7
click at [257, 177] on icon "button" at bounding box center [258, 174] width 7 height 7
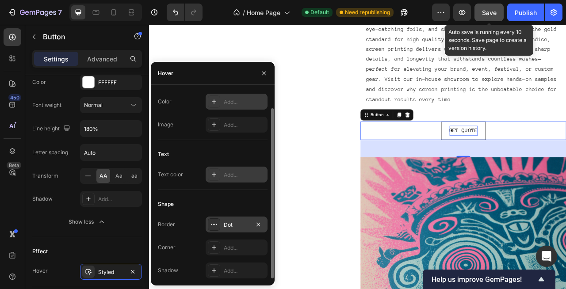
click at [487, 17] on div "Save" at bounding box center [489, 12] width 15 height 9
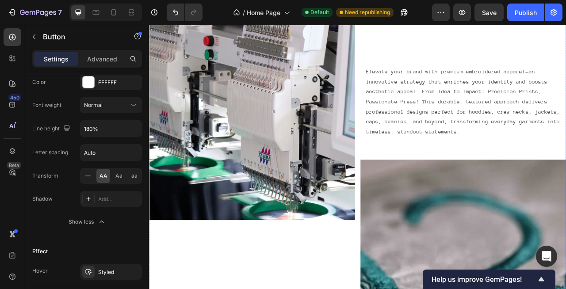
scroll to position [1676, 0]
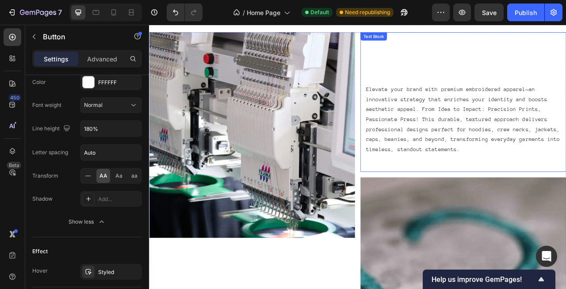
click at [490, 202] on div "Elevate your brand with premium embroidered apparel—an innovative strategy that…" at bounding box center [549, 123] width 262 height 178
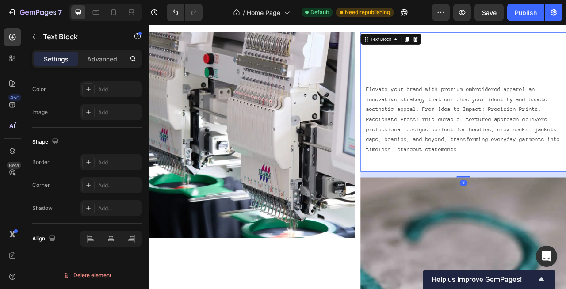
scroll to position [0, 0]
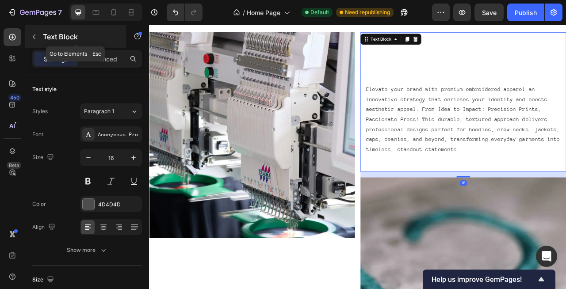
click at [37, 30] on button "button" at bounding box center [34, 37] width 14 height 14
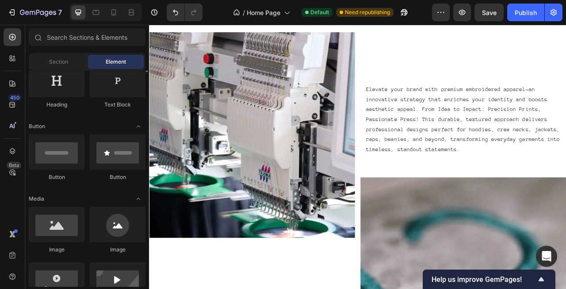
scroll to position [158, 0]
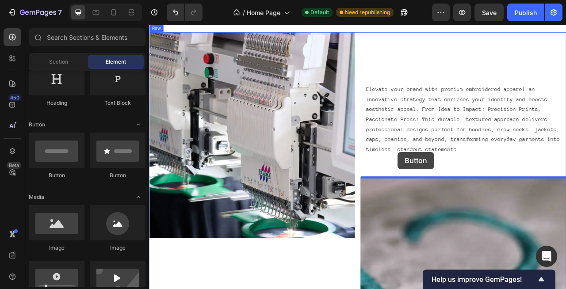
drag, startPoint x: 200, startPoint y: 180, endPoint x: 465, endPoint y: 187, distance: 265.0
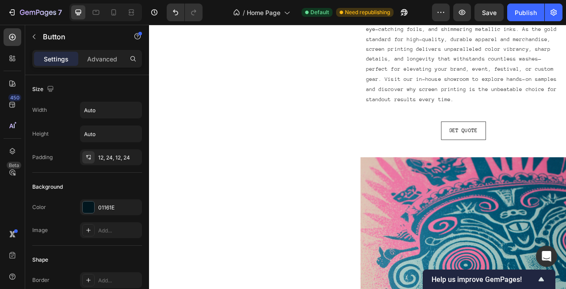
scroll to position [950, 0]
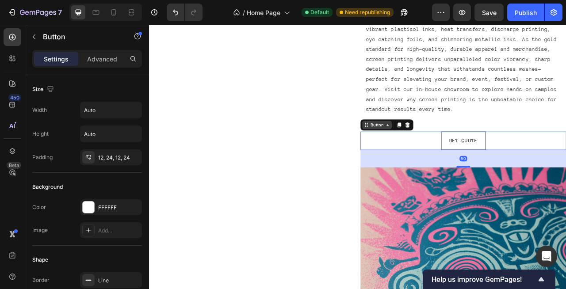
click at [429, 158] on div "Button" at bounding box center [451, 152] width 67 height 14
click at [470, 153] on icon at bounding box center [467, 152] width 5 height 6
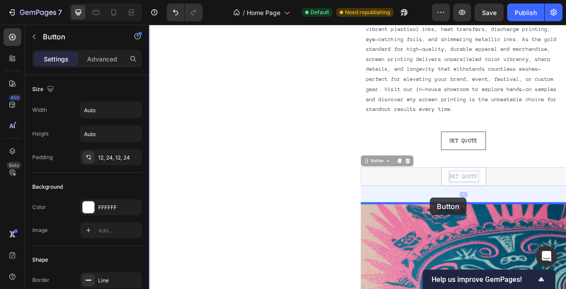
drag, startPoint x: 541, startPoint y: 224, endPoint x: 506, endPoint y: 245, distance: 40.5
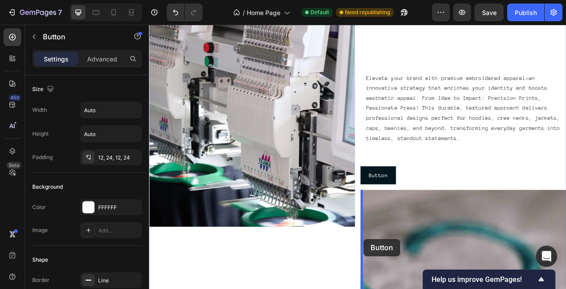
scroll to position [1778, 0]
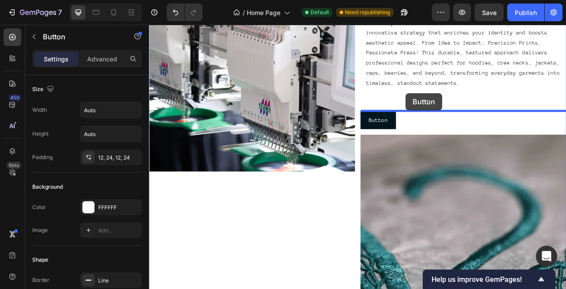
drag, startPoint x: 431, startPoint y: 199, endPoint x: 476, endPoint y: 111, distance: 98.7
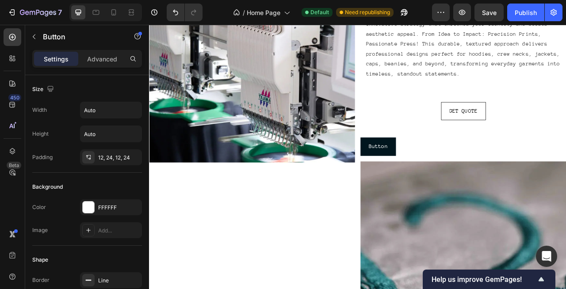
scroll to position [1772, 0]
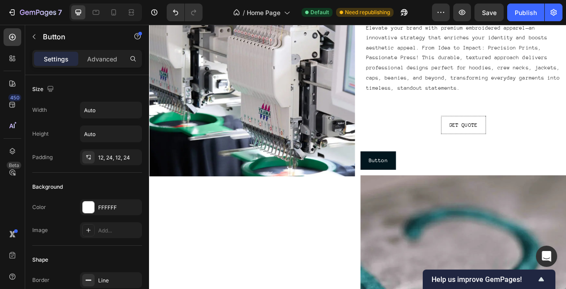
click at [566, 153] on button "Get Quote" at bounding box center [548, 152] width 57 height 23
click at [490, 146] on div "Get Quote Button" at bounding box center [549, 152] width 262 height 23
click at [437, 183] on div "Button" at bounding box center [430, 180] width 20 height 8
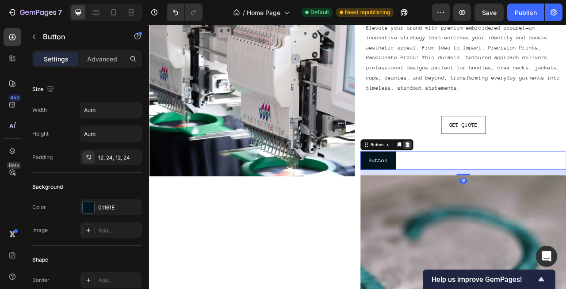
click at [478, 180] on icon at bounding box center [478, 177] width 6 height 6
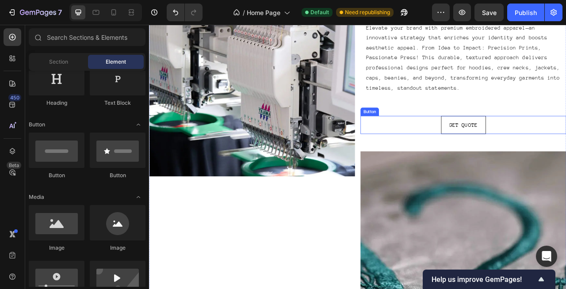
click at [476, 142] on div "Get Quote Button" at bounding box center [549, 152] width 262 height 23
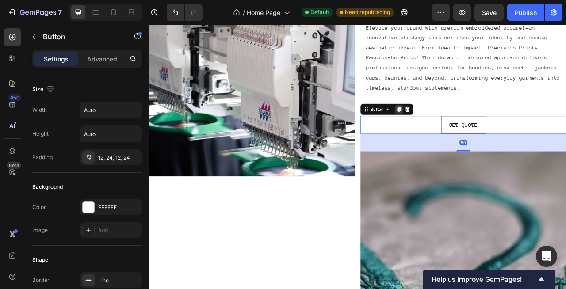
click at [464, 131] on icon at bounding box center [466, 132] width 7 height 7
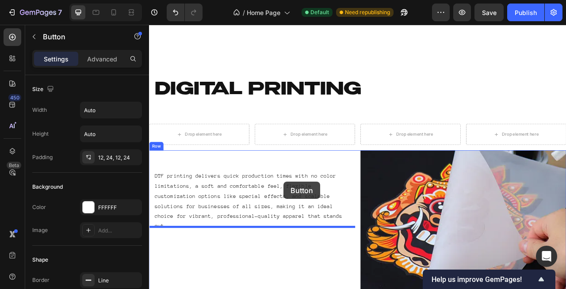
scroll to position [2452, 0]
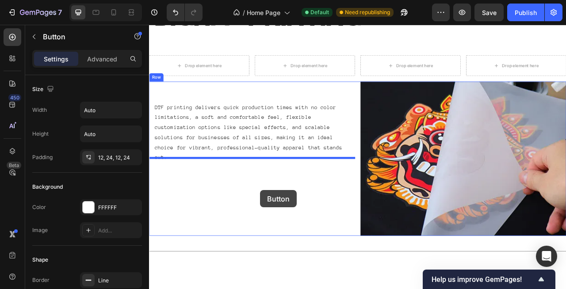
drag, startPoint x: 425, startPoint y: 178, endPoint x: 291, endPoint y: 235, distance: 145.5
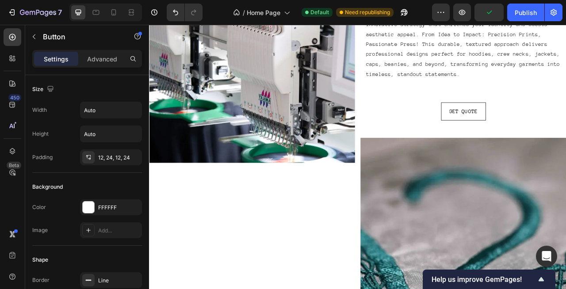
scroll to position [1752, 0]
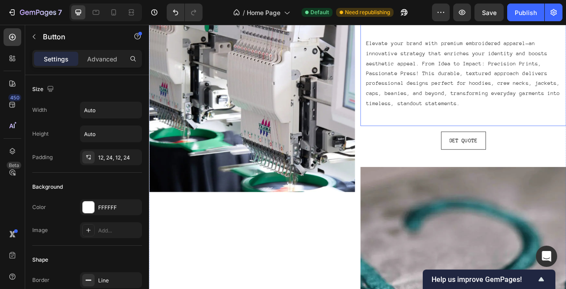
click at [530, 140] on div "Elevate your brand with premium embroidered apparel—an innovative strategy that…" at bounding box center [549, 65] width 262 height 178
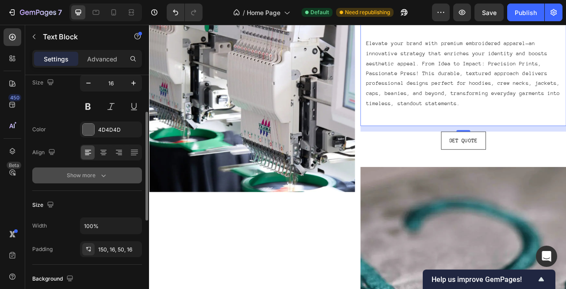
scroll to position [77, 0]
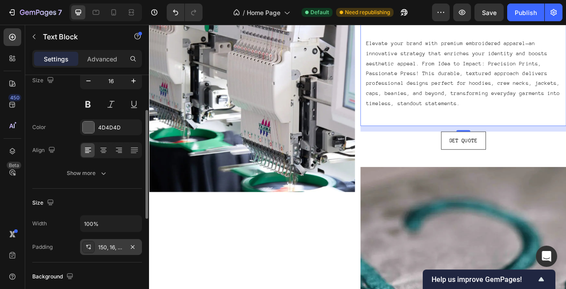
click at [106, 250] on div "150, 16, 50, 16" at bounding box center [111, 248] width 26 height 8
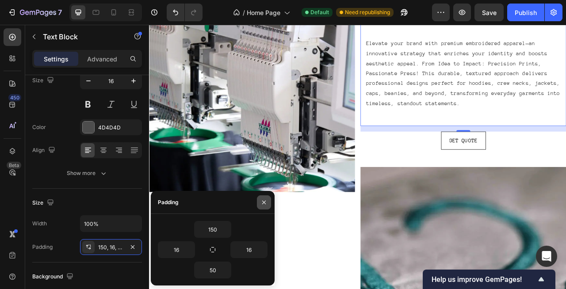
click at [265, 197] on button "button" at bounding box center [264, 202] width 14 height 14
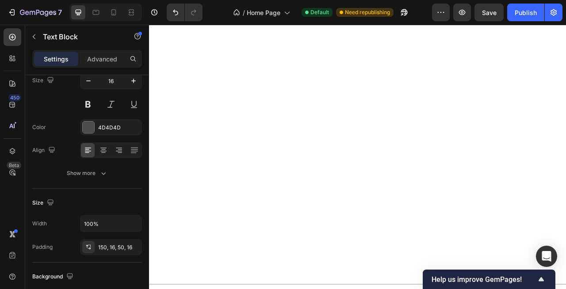
scroll to position [2449, 0]
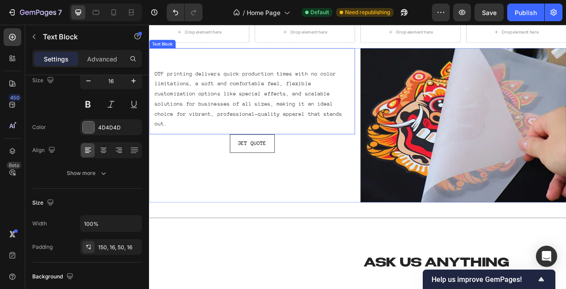
click at [289, 128] on p "DTF printing delivers quick production times with no color limitations, a soft …" at bounding box center [280, 119] width 248 height 77
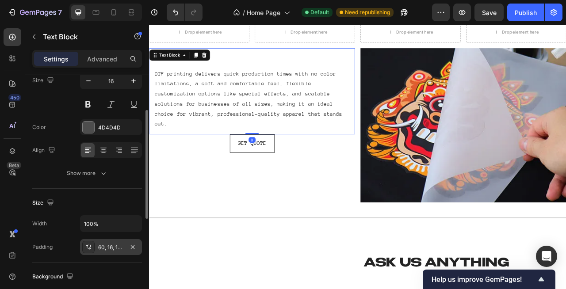
click at [110, 249] on div "60, 16, 16, 16" at bounding box center [111, 248] width 26 height 8
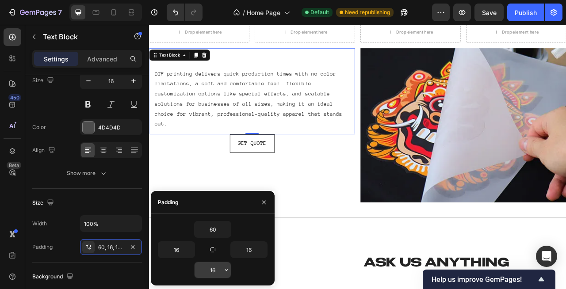
click at [219, 276] on input "16" at bounding box center [213, 270] width 36 height 16
type input "50"
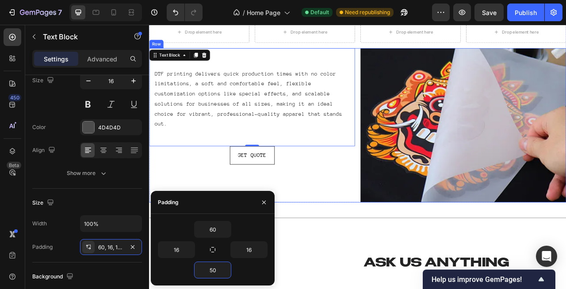
click at [318, 226] on div "DTF printing delivers quick production times with no color limitations, a soft …" at bounding box center [280, 152] width 262 height 196
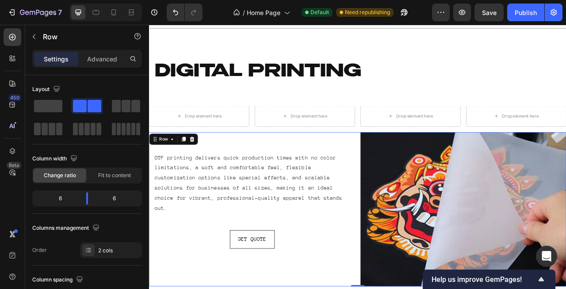
scroll to position [2335, 0]
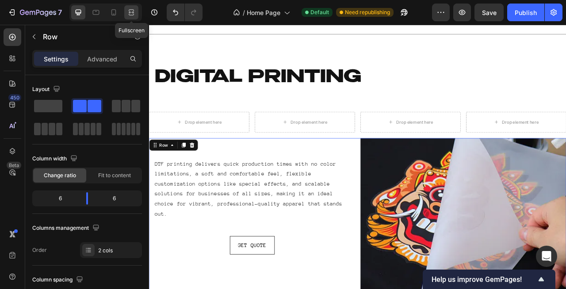
click at [134, 11] on icon at bounding box center [131, 12] width 9 height 9
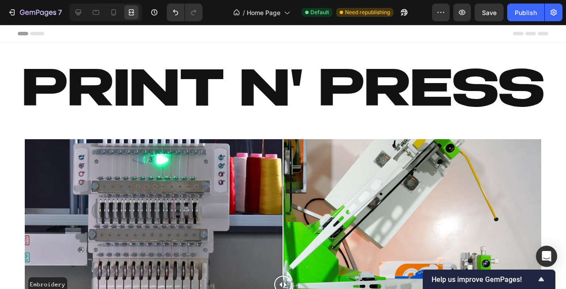
click at [213, 34] on div "Header" at bounding box center [283, 34] width 531 height 18
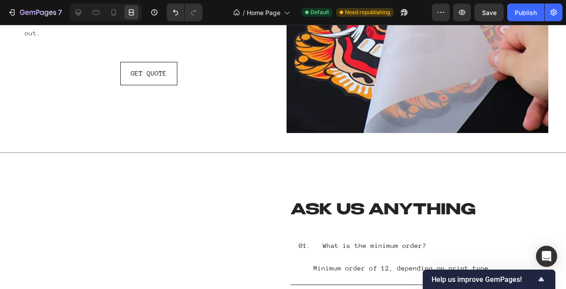
scroll to position [2500, 0]
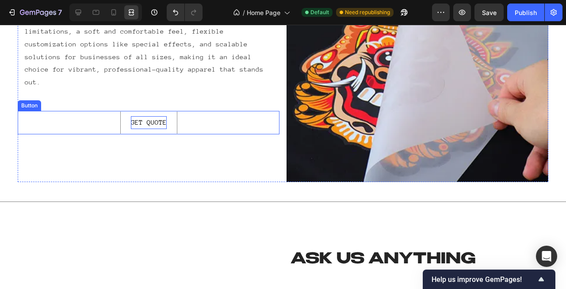
click at [151, 116] on p "Get Quote" at bounding box center [149, 122] width 36 height 13
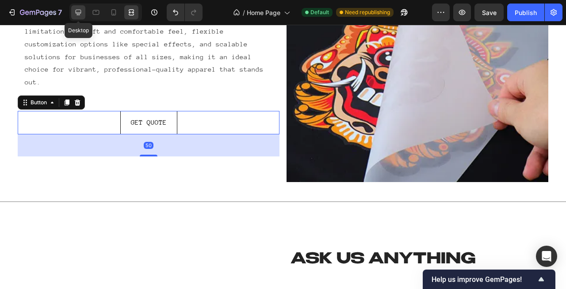
click at [77, 18] on div at bounding box center [78, 12] width 14 height 14
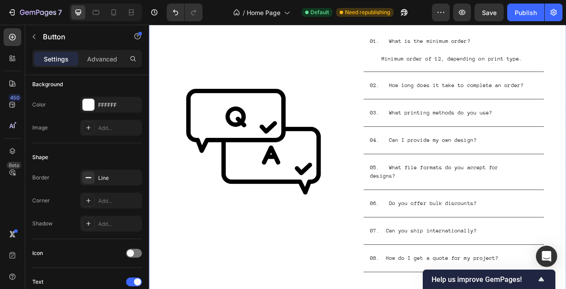
scroll to position [2751, 0]
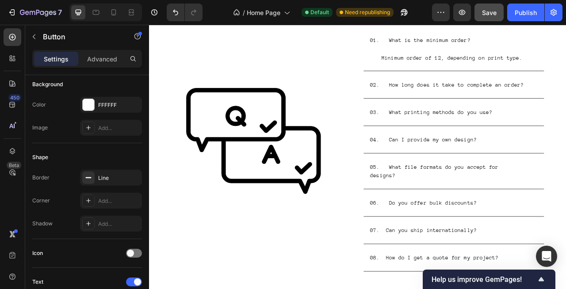
click at [485, 20] on button "Save" at bounding box center [489, 13] width 29 height 18
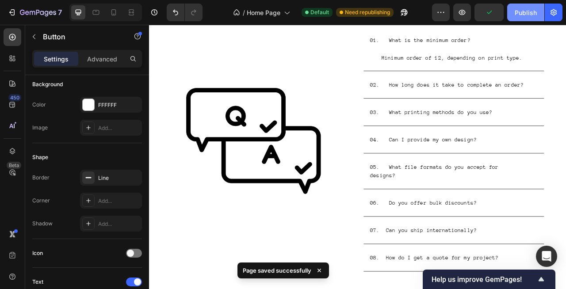
click at [524, 12] on div "Publish" at bounding box center [526, 12] width 22 height 9
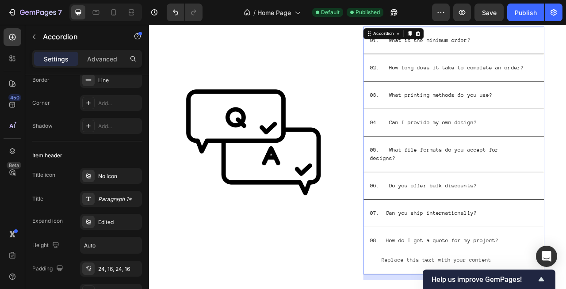
scroll to position [0, 0]
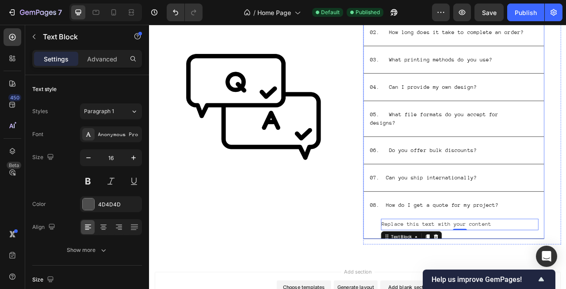
scroll to position [2800, 0]
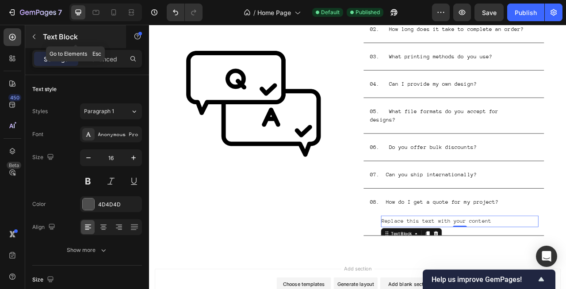
click at [32, 38] on icon "button" at bounding box center [34, 36] width 7 height 7
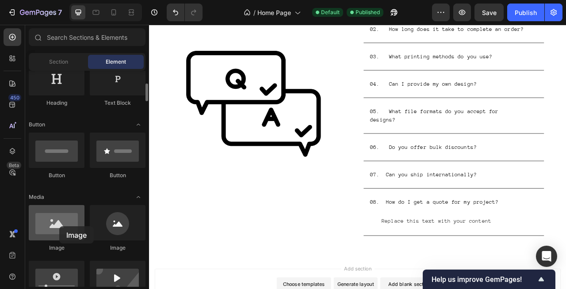
click at [59, 226] on div at bounding box center [57, 222] width 56 height 35
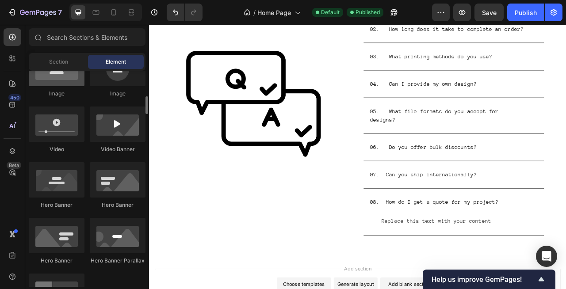
scroll to position [378, 0]
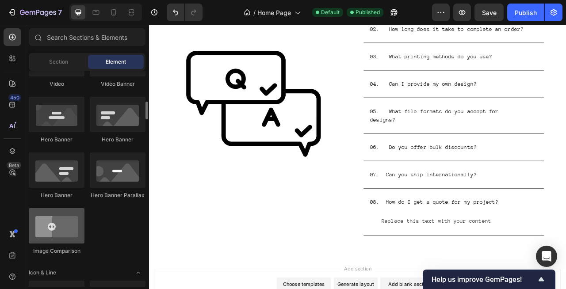
click at [59, 226] on div at bounding box center [57, 225] width 56 height 35
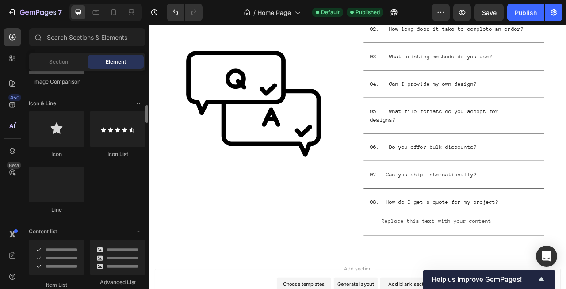
scroll to position [554, 0]
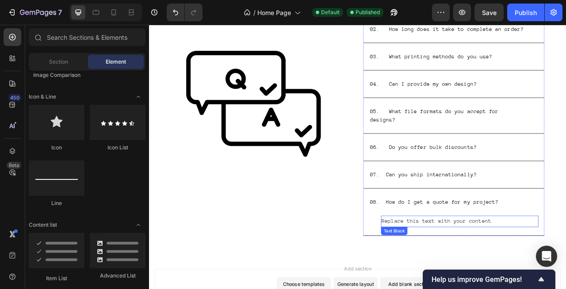
click at [467, 268] on div "Replace this text with your content" at bounding box center [544, 275] width 200 height 15
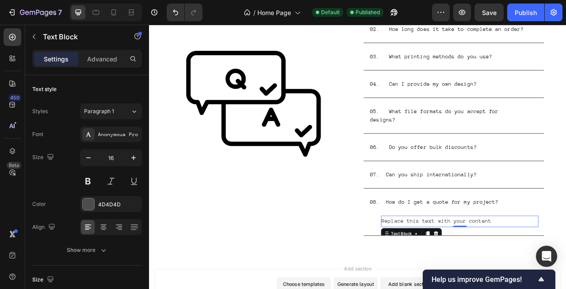
click at [467, 268] on div "Replace this text with your content" at bounding box center [544, 275] width 200 height 15
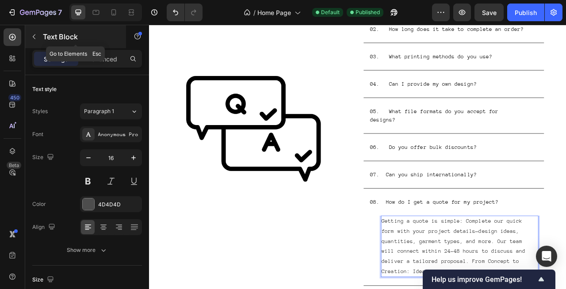
click at [38, 40] on button "button" at bounding box center [34, 37] width 14 height 14
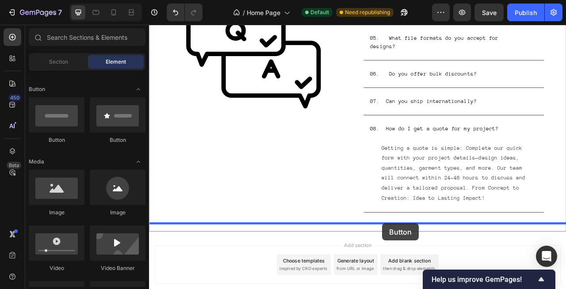
scroll to position [2937, 0]
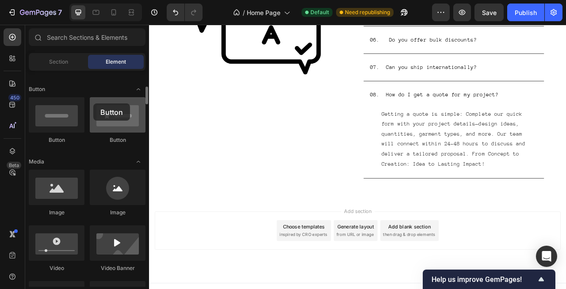
drag, startPoint x: 54, startPoint y: 125, endPoint x: 93, endPoint y: 104, distance: 44.5
click at [93, 104] on div "Button Button" at bounding box center [87, 124] width 117 height 55
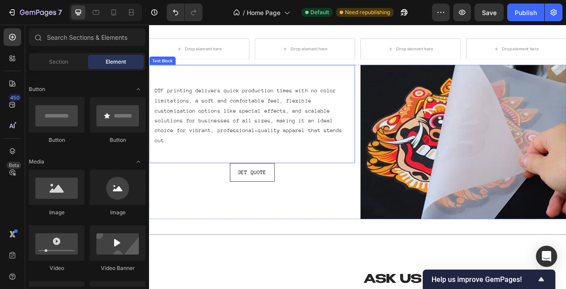
scroll to position [2422, 0]
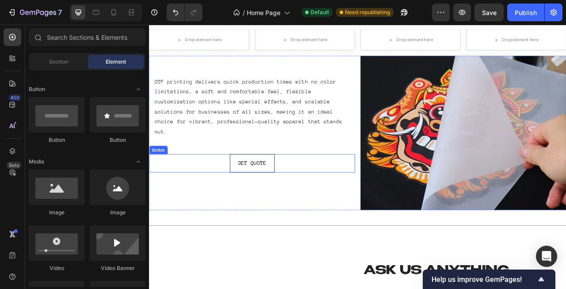
click at [320, 193] on div "Get Quote Button" at bounding box center [280, 200] width 262 height 23
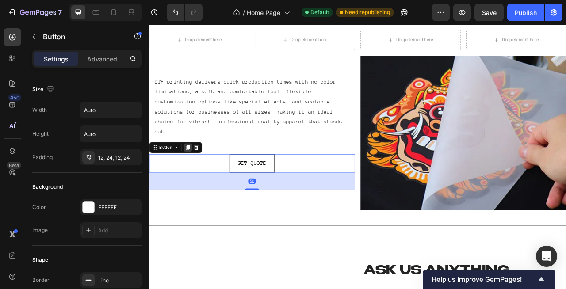
click at [197, 178] on icon at bounding box center [198, 181] width 5 height 6
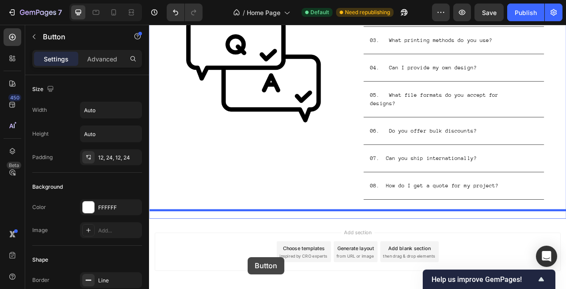
scroll to position [2876, 0]
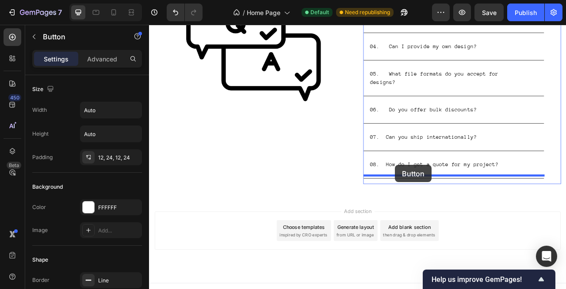
drag, startPoint x: 158, startPoint y: 217, endPoint x: 462, endPoint y: 203, distance: 303.7
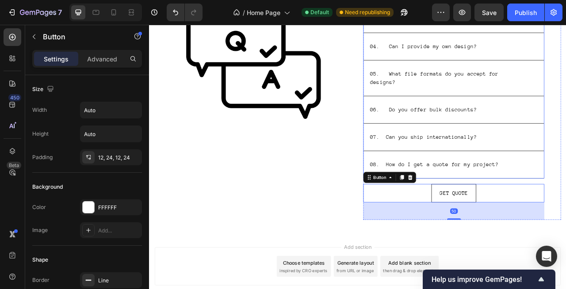
click at [566, 196] on div "08. How do I get a quote for my project?" at bounding box center [529, 202] width 201 height 13
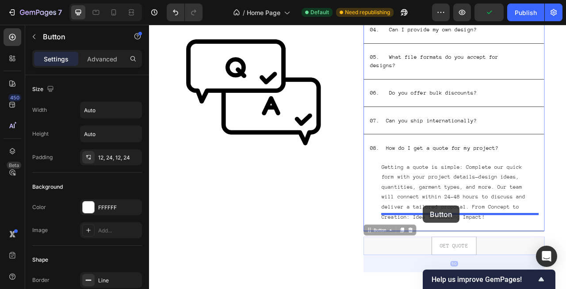
drag, startPoint x: 446, startPoint y: 276, endPoint x: 497, endPoint y: 255, distance: 55.1
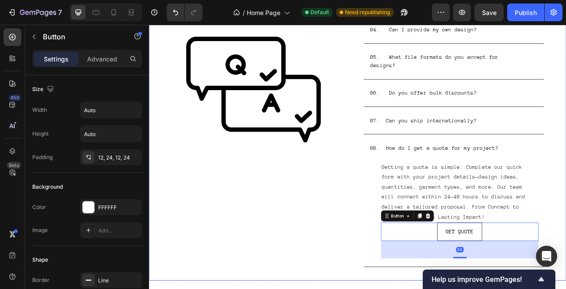
click at [372, 289] on div "Image Image Ask us anything Heading 01. What is the minimum order? 02. How long…" at bounding box center [414, 98] width 531 height 505
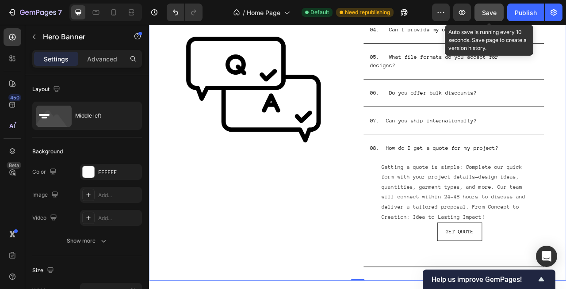
click at [486, 5] on button "Save" at bounding box center [489, 13] width 29 height 18
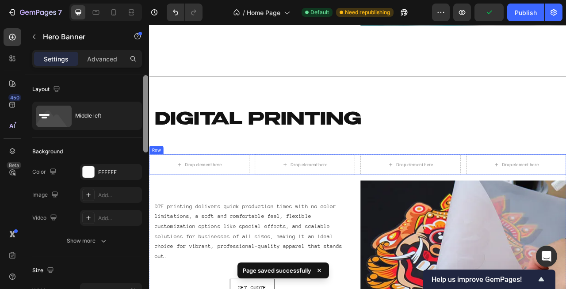
scroll to position [2252, 0]
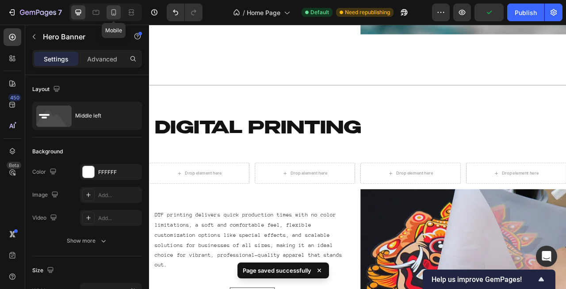
click at [111, 13] on icon at bounding box center [113, 12] width 9 height 9
type input "100%"
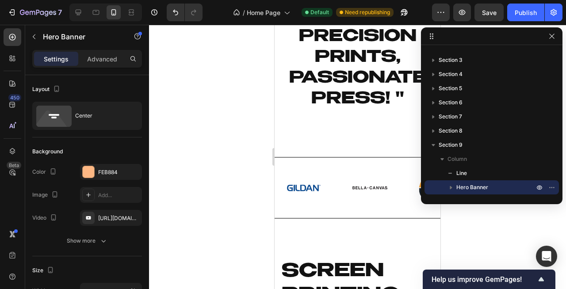
scroll to position [227, 0]
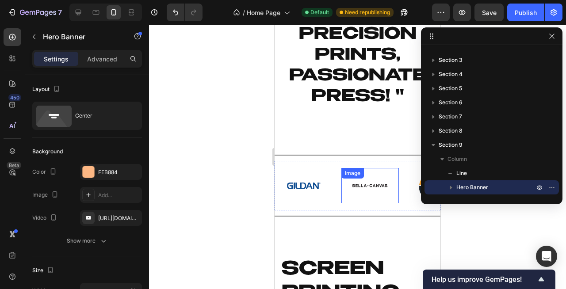
click at [363, 184] on div "Image" at bounding box center [369, 185] width 57 height 35
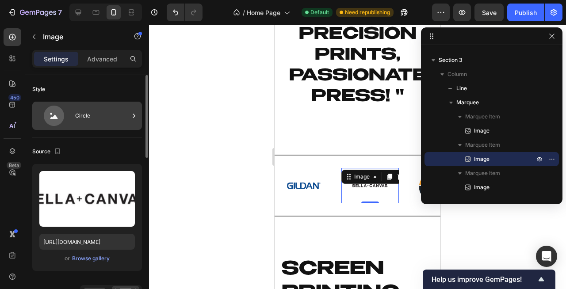
click at [53, 111] on icon at bounding box center [54, 116] width 20 height 20
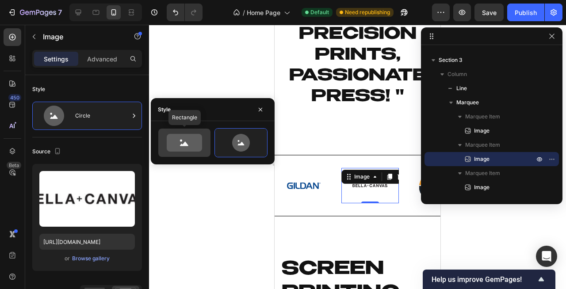
click at [167, 144] on icon at bounding box center [184, 143] width 35 height 18
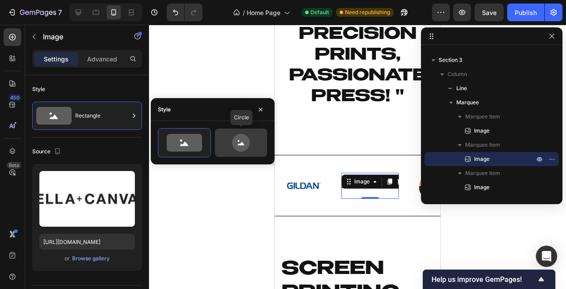
click at [246, 145] on icon at bounding box center [241, 143] width 18 height 18
type input "80"
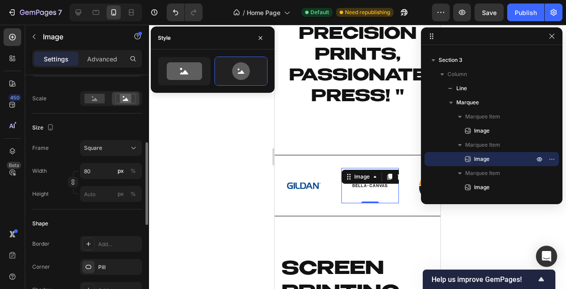
scroll to position [195, 0]
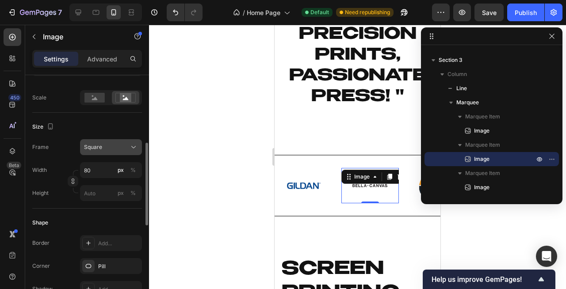
click at [93, 144] on span "Square" at bounding box center [93, 147] width 18 height 8
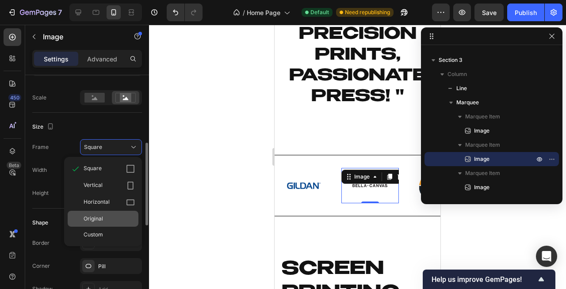
click at [100, 219] on span "Original" at bounding box center [93, 219] width 19 height 8
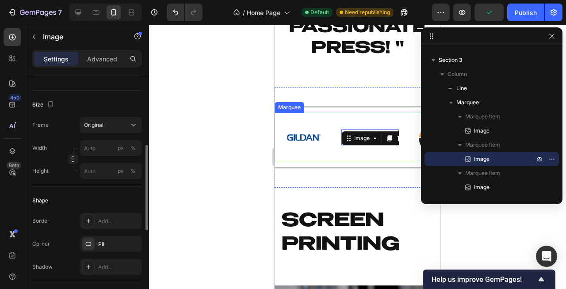
scroll to position [277, 0]
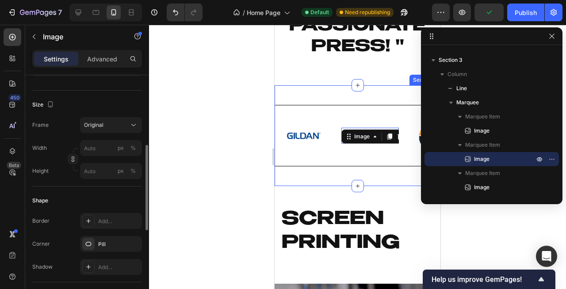
click at [357, 177] on div "Title Line Image Image 0 Image Image Image Image Image Image Image 0 Image Imag…" at bounding box center [358, 135] width 166 height 101
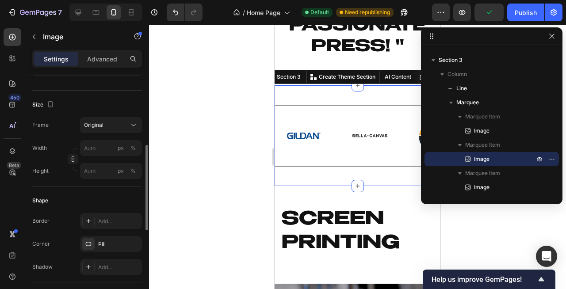
scroll to position [0, 0]
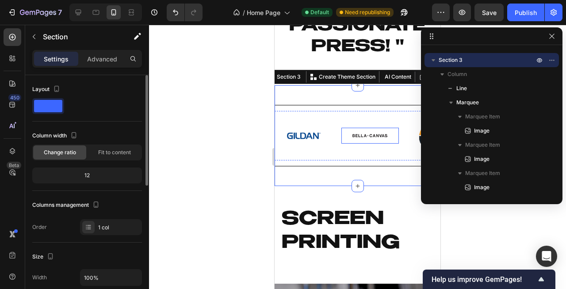
click at [355, 137] on img at bounding box center [369, 136] width 35 height 16
